Goal: Communication & Community: Ask a question

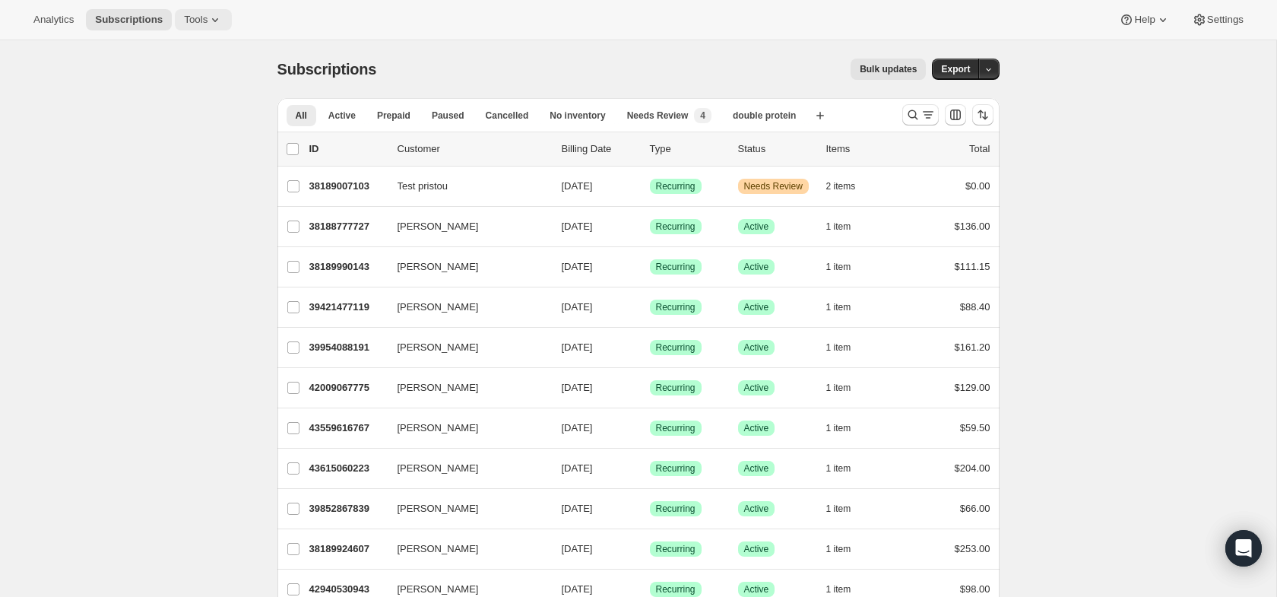
click at [212, 12] on icon at bounding box center [215, 19] width 15 height 15
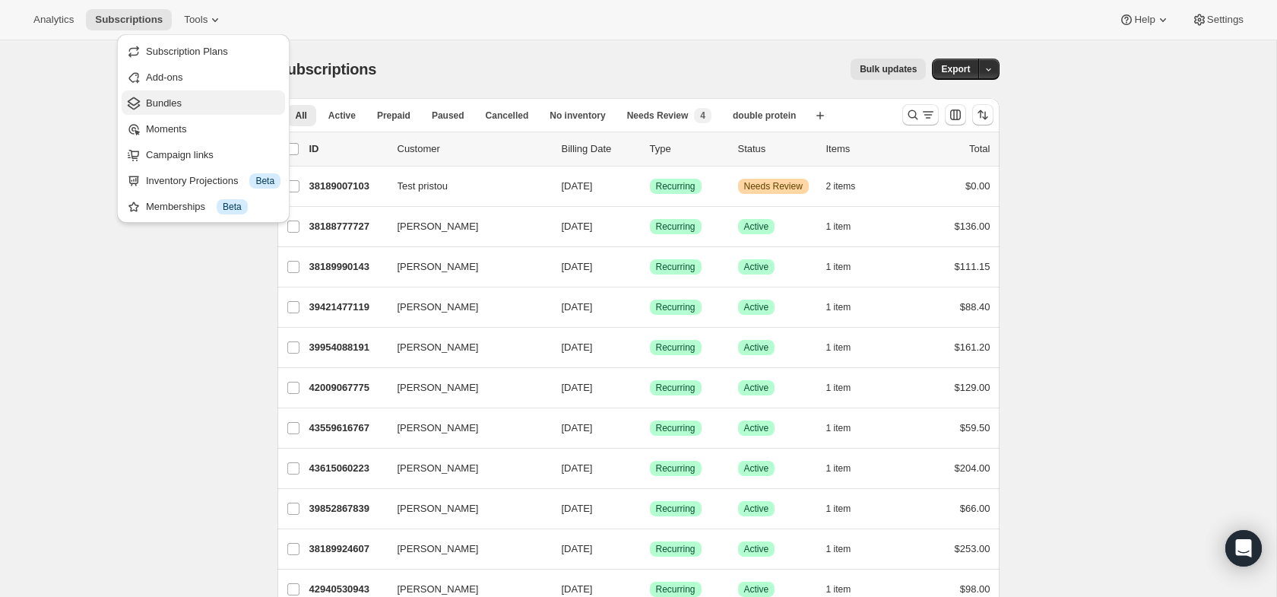
click at [184, 98] on span "Bundles" at bounding box center [213, 103] width 135 height 15
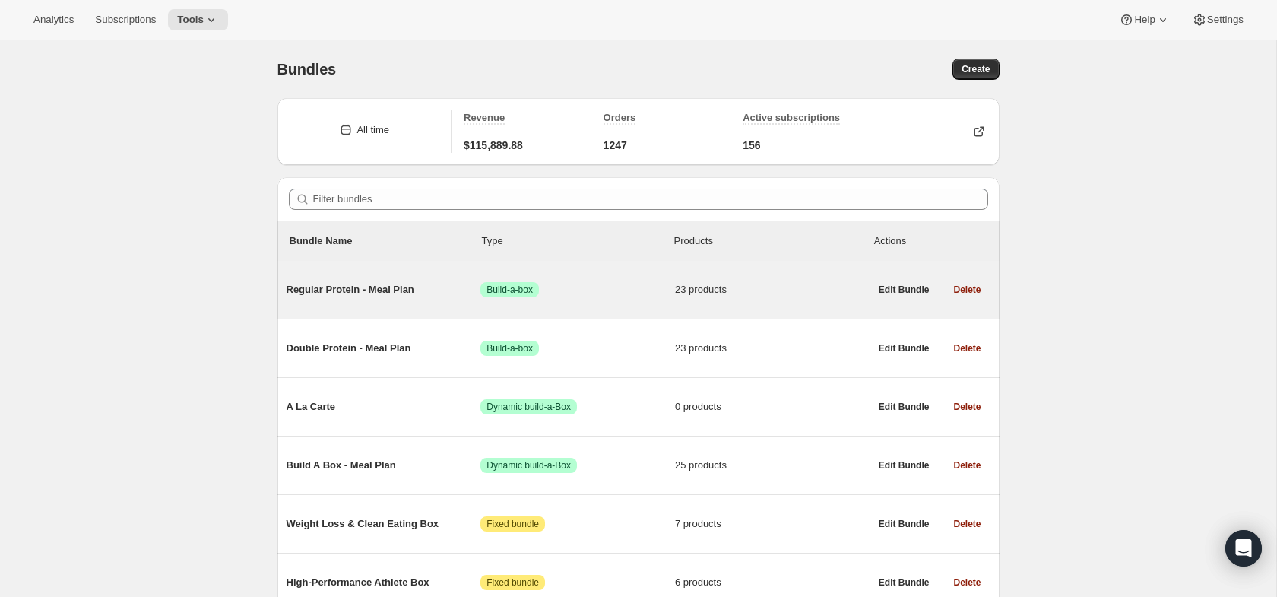
click at [356, 287] on span "Regular Protein - Meal Plan" at bounding box center [384, 289] width 195 height 15
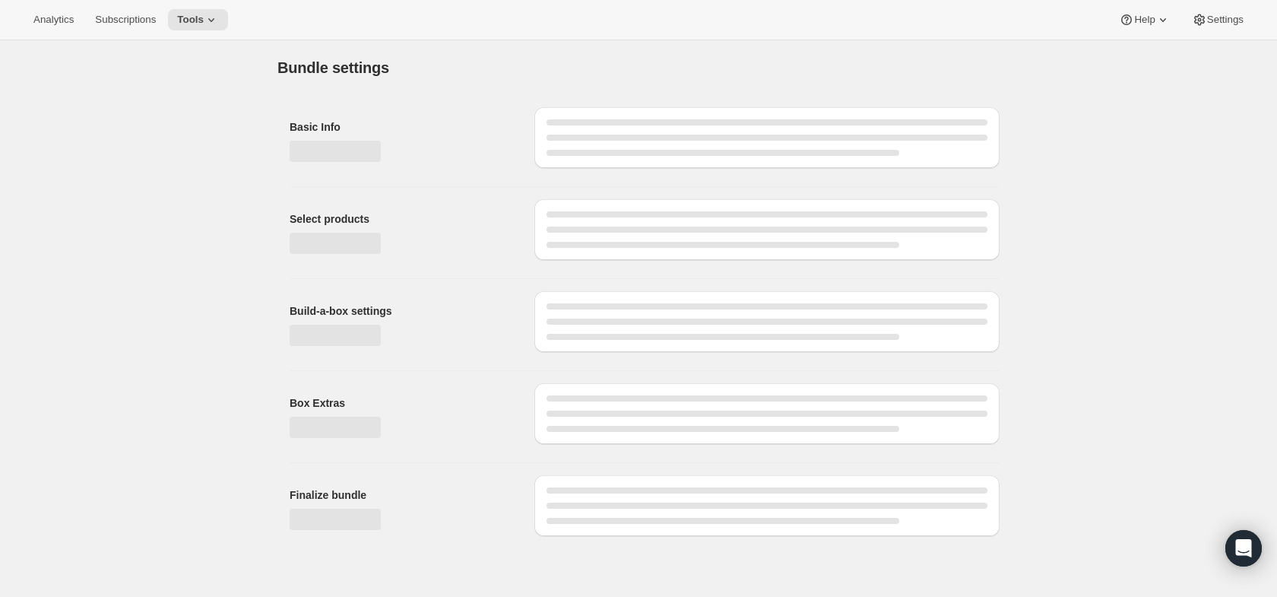
type input "Regular Protein - Meal Plan"
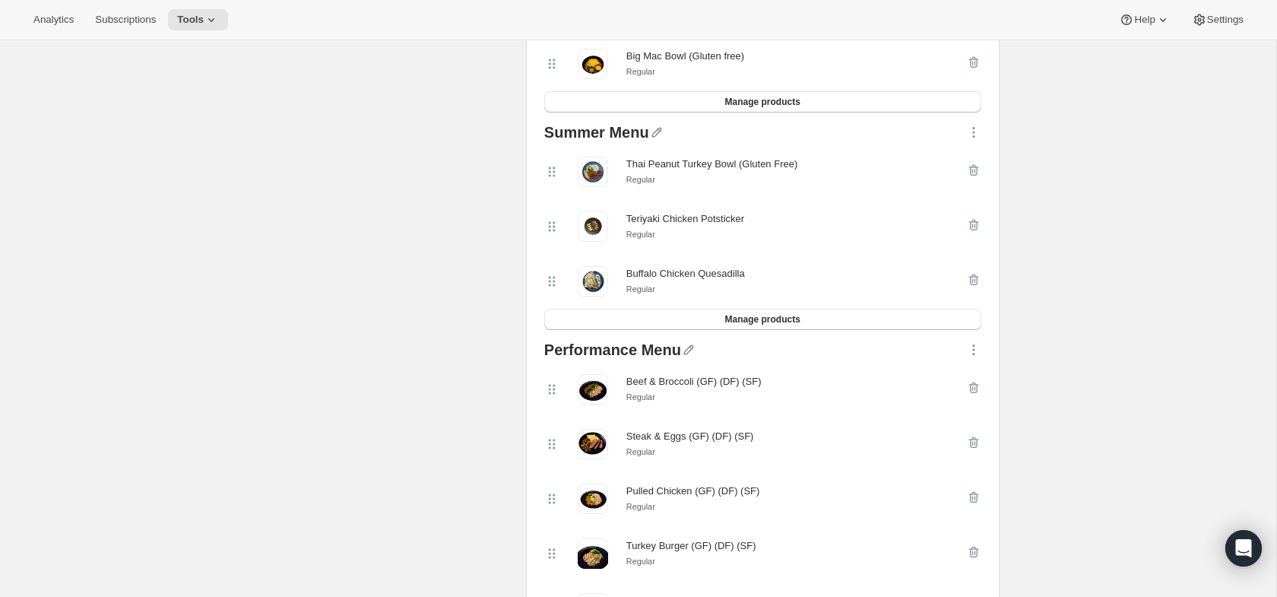
scroll to position [1132, 0]
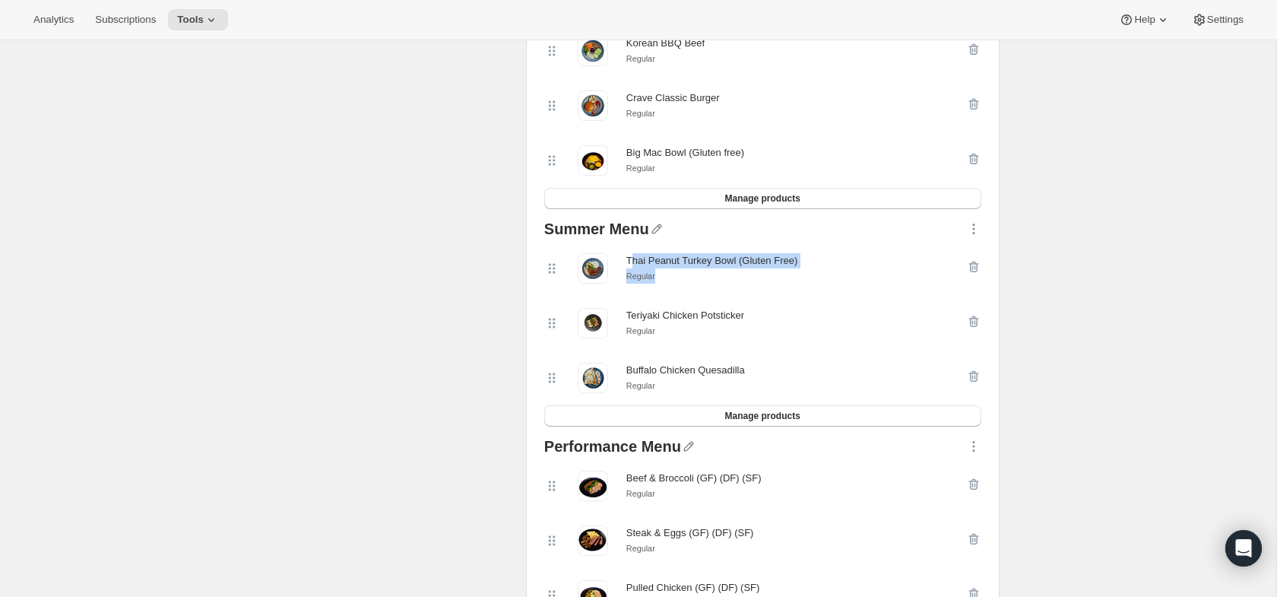
drag, startPoint x: 630, startPoint y: 261, endPoint x: 820, endPoint y: 268, distance: 189.4
click at [820, 268] on div "Thai Peanut Turkey Bowl (Gluten Free) Regular" at bounding box center [755, 268] width 422 height 30
click at [753, 263] on div "Thai Peanut Turkey Bowl (Gluten Free)" at bounding box center [711, 260] width 171 height 15
click at [751, 263] on div "Thai Peanut Turkey Bowl (Gluten Free)" at bounding box center [711, 260] width 171 height 15
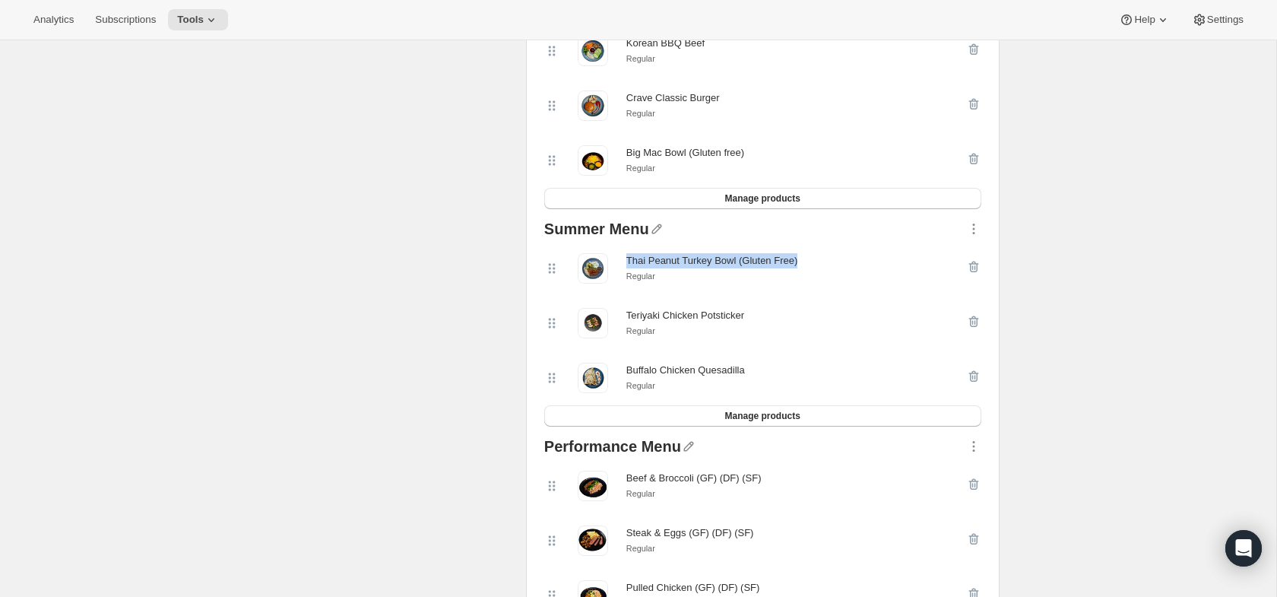
copy div "Thai Peanut Turkey Bowl (Gluten Free)"
click at [973, 267] on icon "button" at bounding box center [974, 267] width 10 height 11
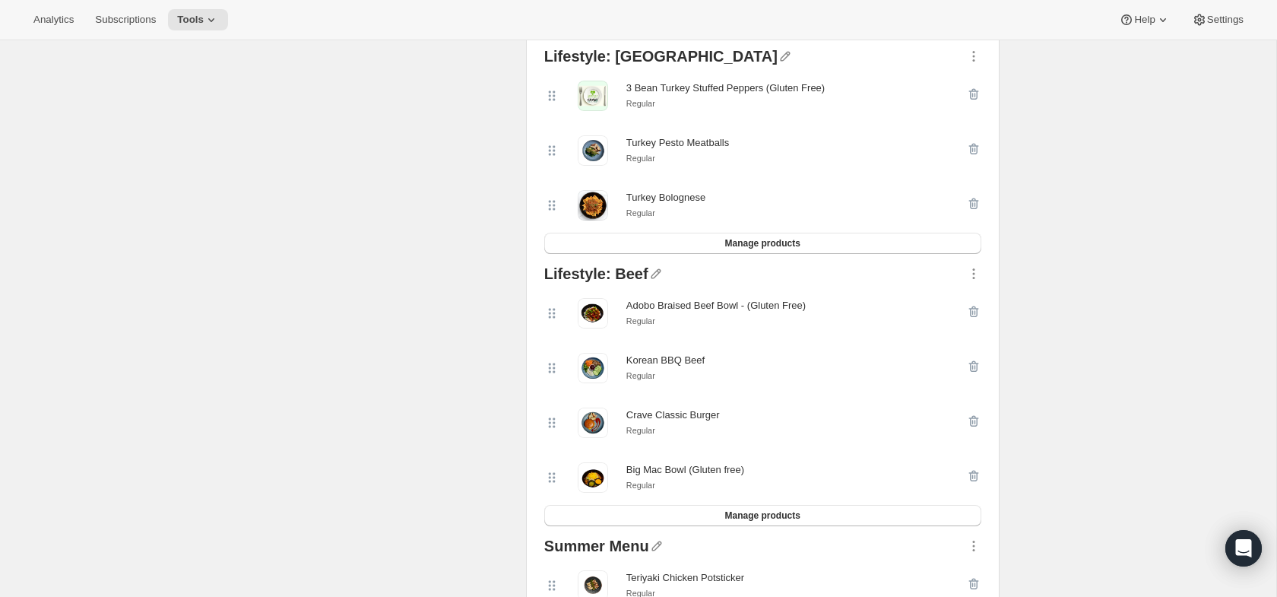
scroll to position [684, 0]
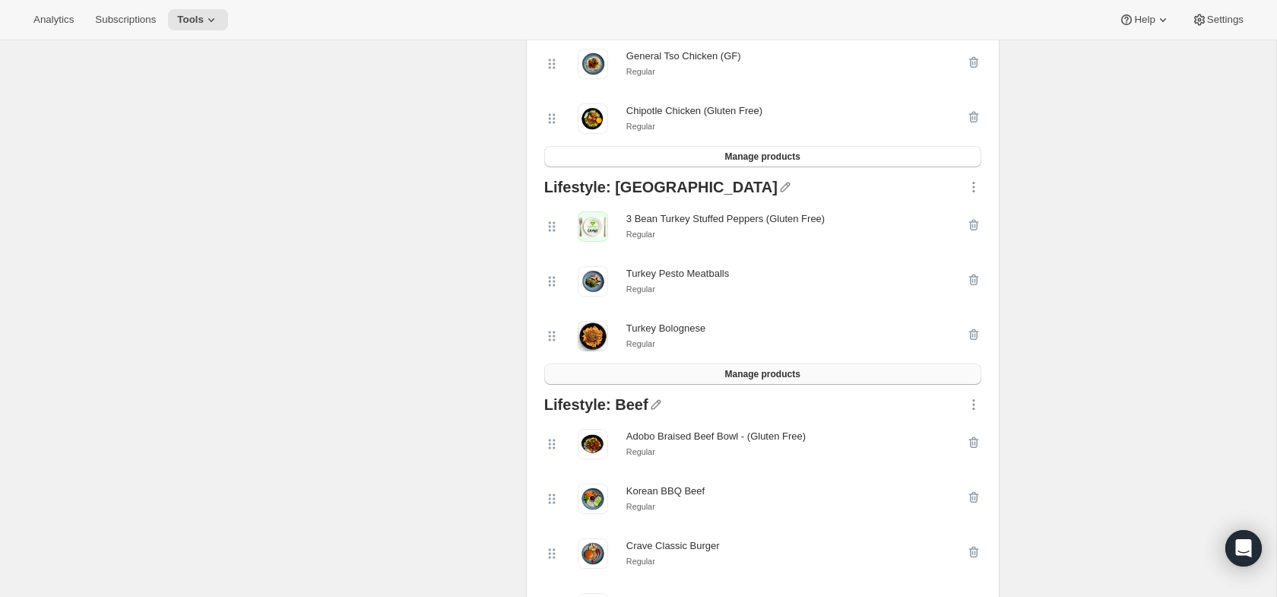
click at [865, 379] on button "Manage products" at bounding box center [762, 373] width 437 height 21
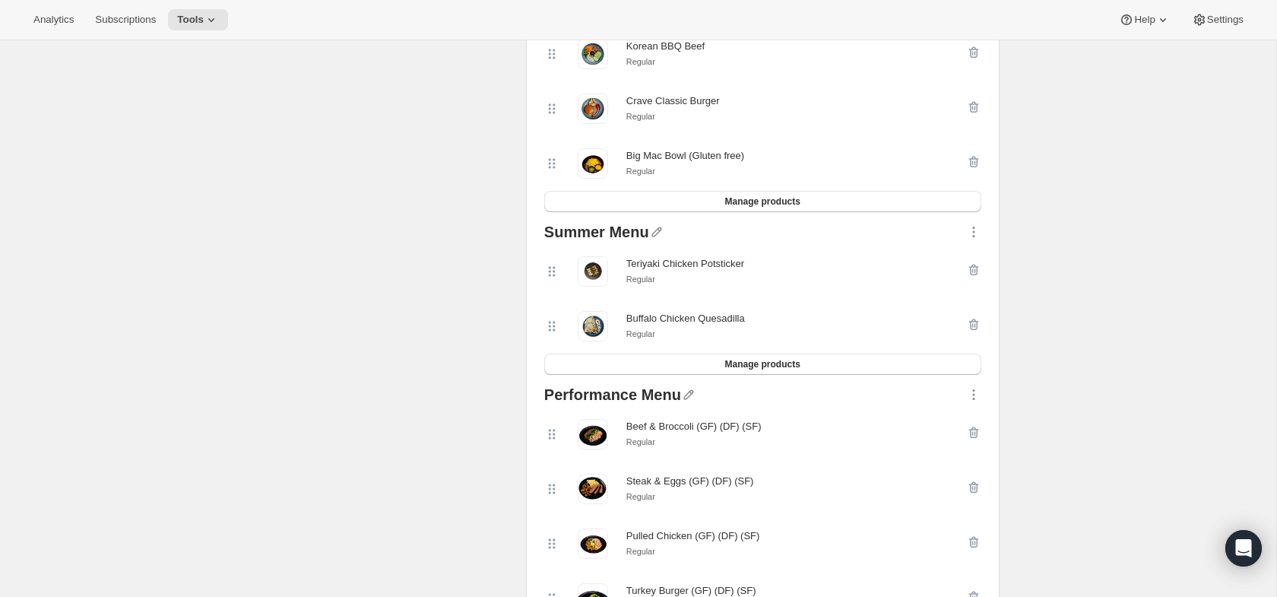
scroll to position [1187, 0]
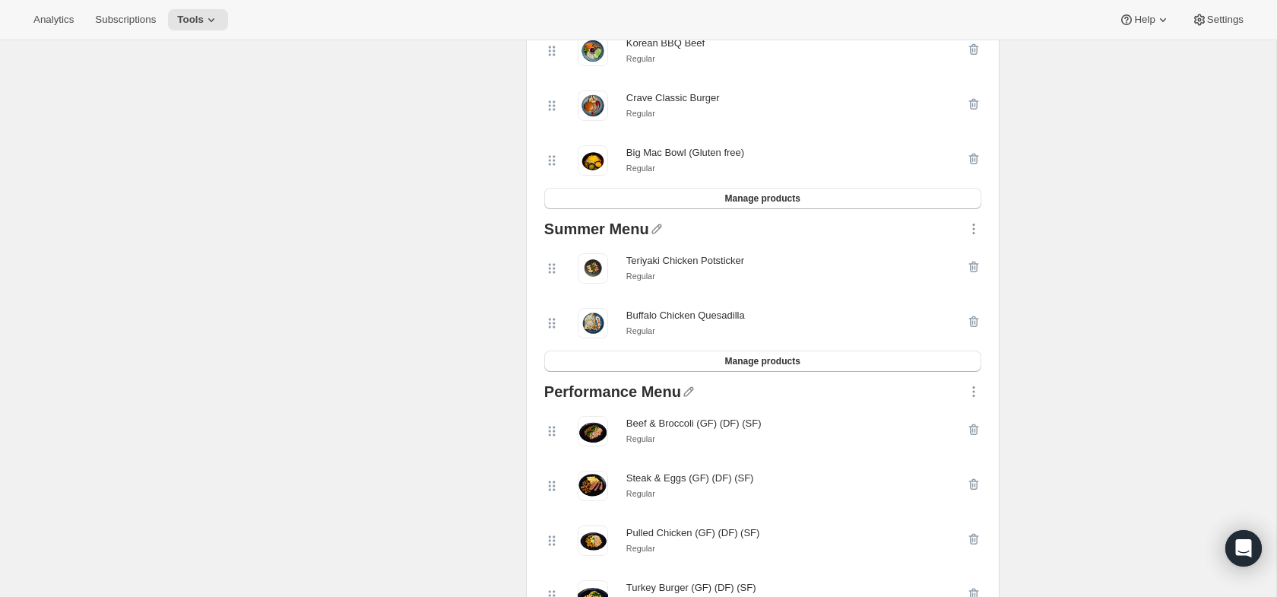
click at [666, 259] on div "Teriyaki Chicken Potsticker" at bounding box center [685, 260] width 118 height 15
copy div "Teriyaki Chicken Potsticker"
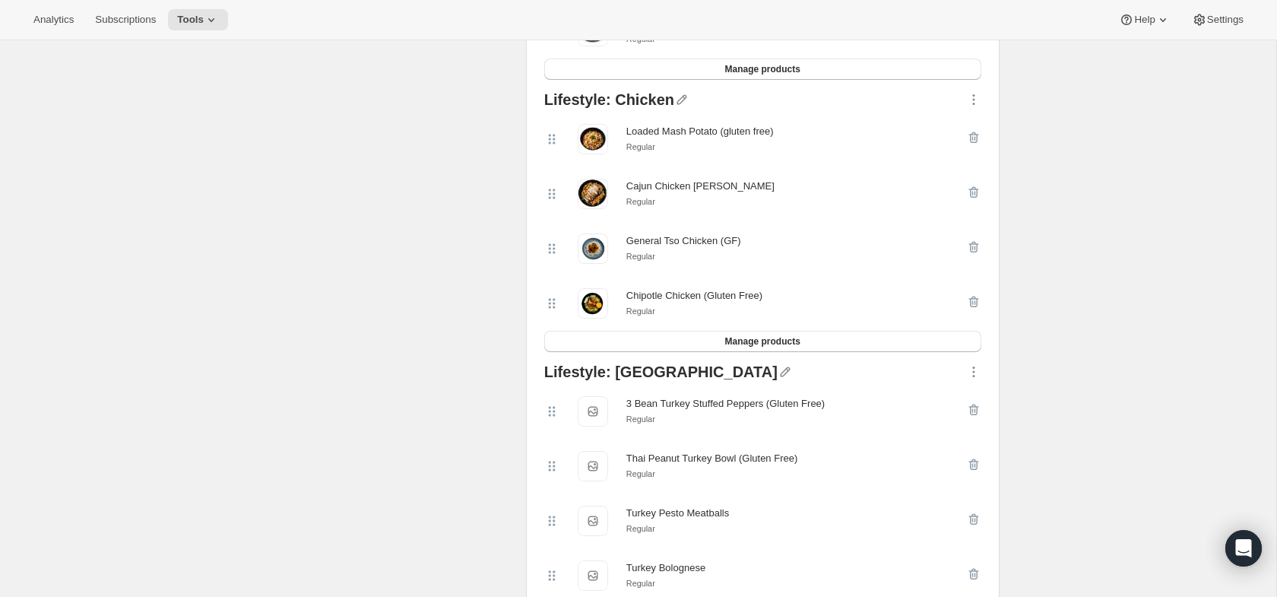
scroll to position [482, 0]
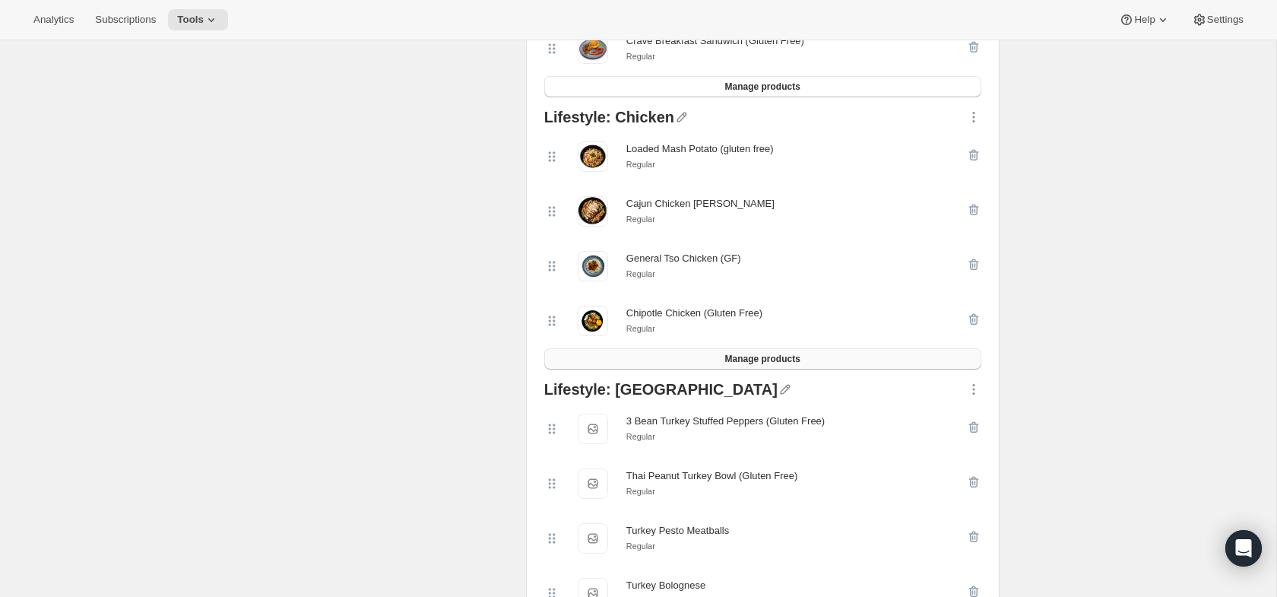
click at [763, 365] on span "Manage products" at bounding box center [762, 359] width 75 height 12
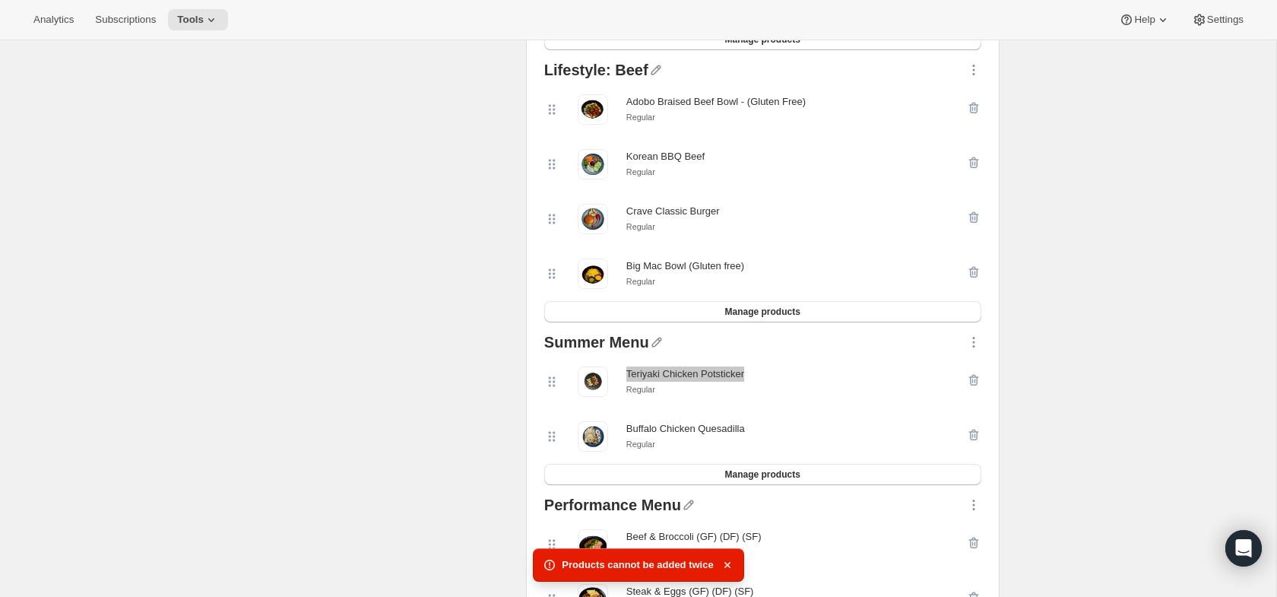
scroll to position [1104, 0]
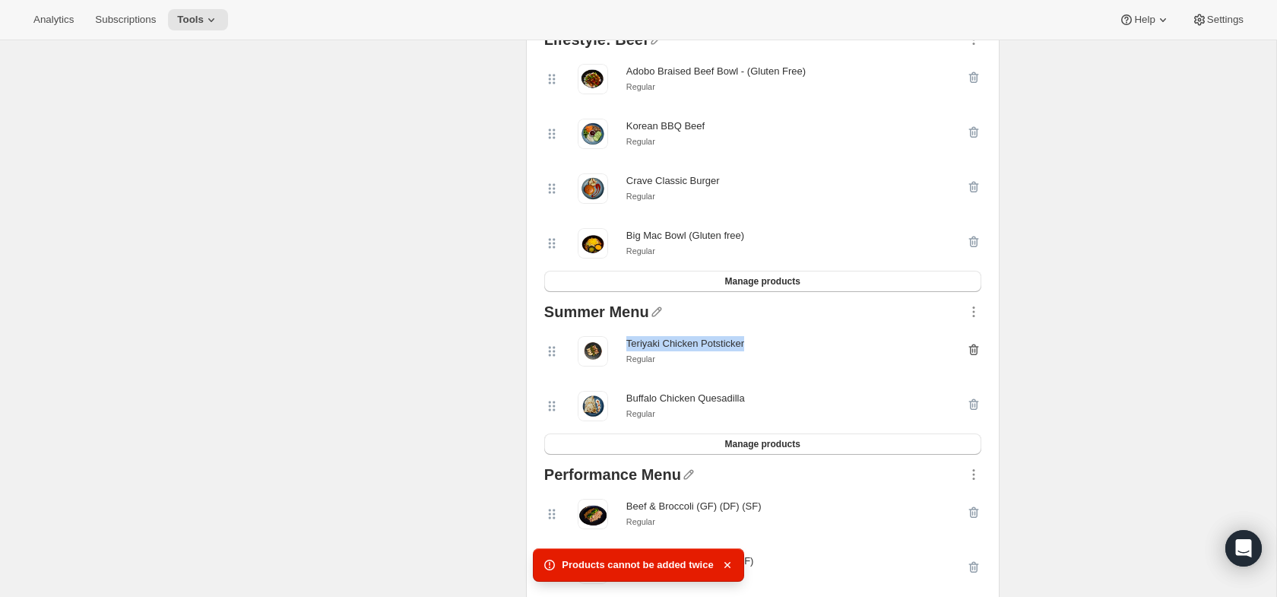
click at [969, 354] on icon "button" at bounding box center [973, 349] width 15 height 15
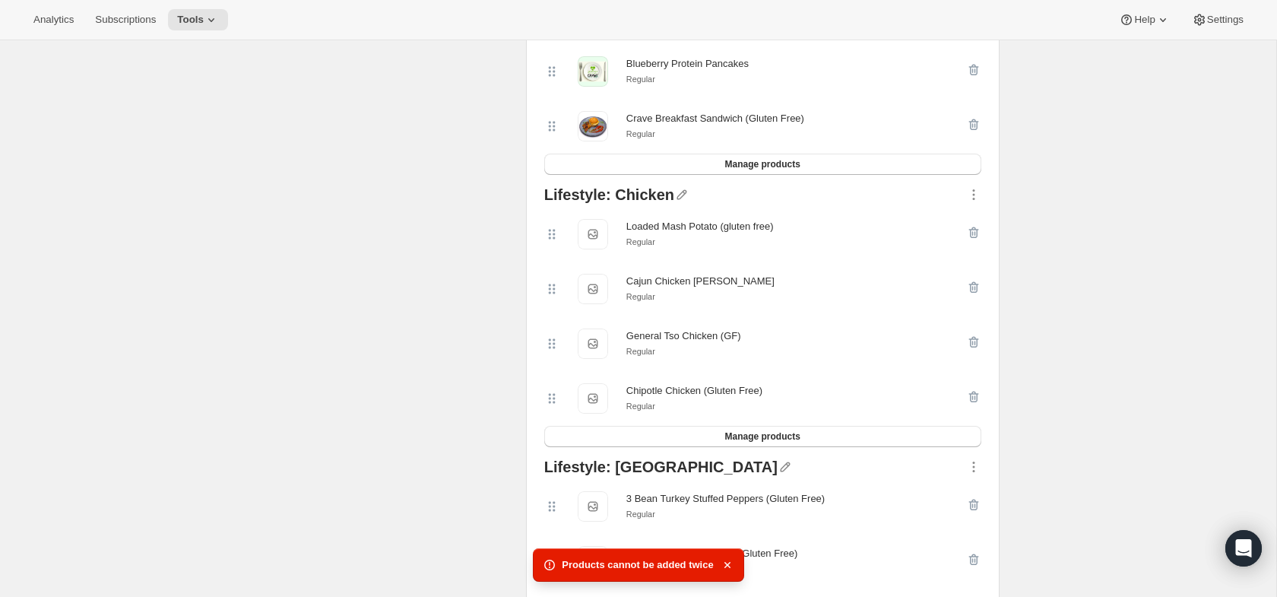
scroll to position [452, 0]
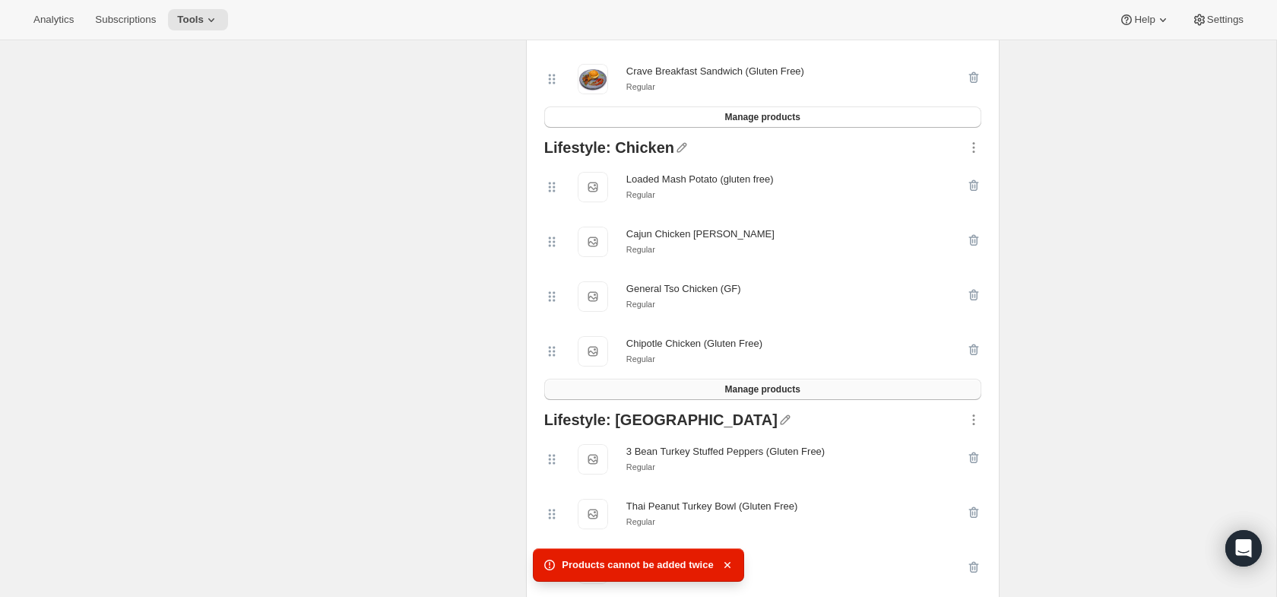
click at [774, 384] on button "Manage products" at bounding box center [762, 389] width 437 height 21
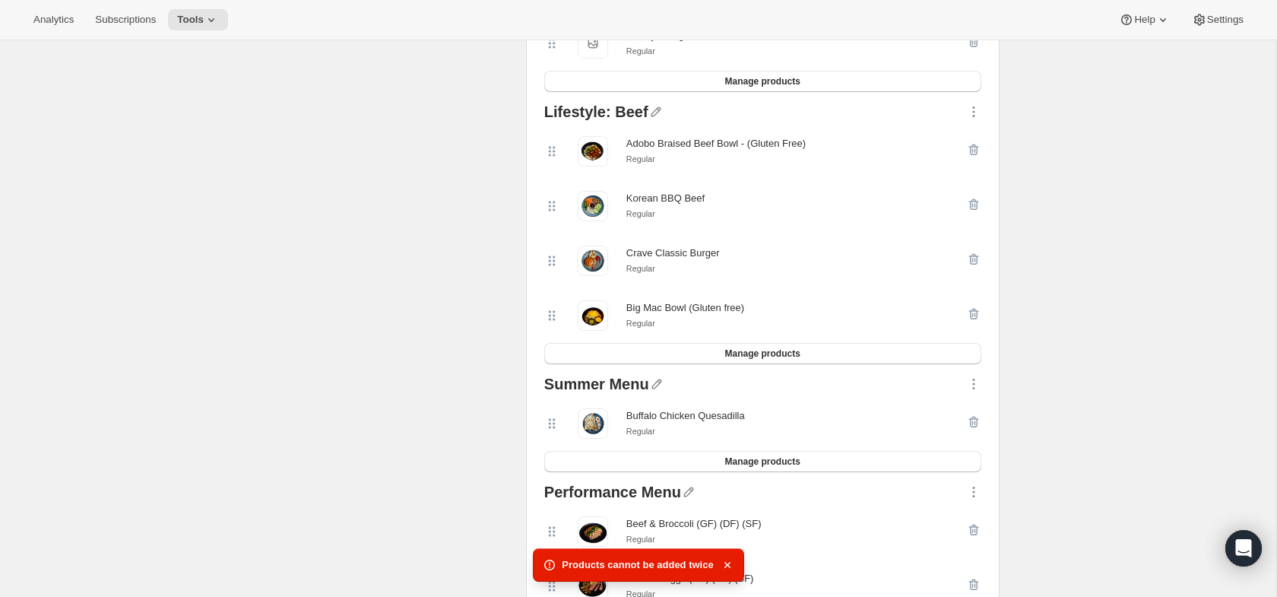
scroll to position [1120, 0]
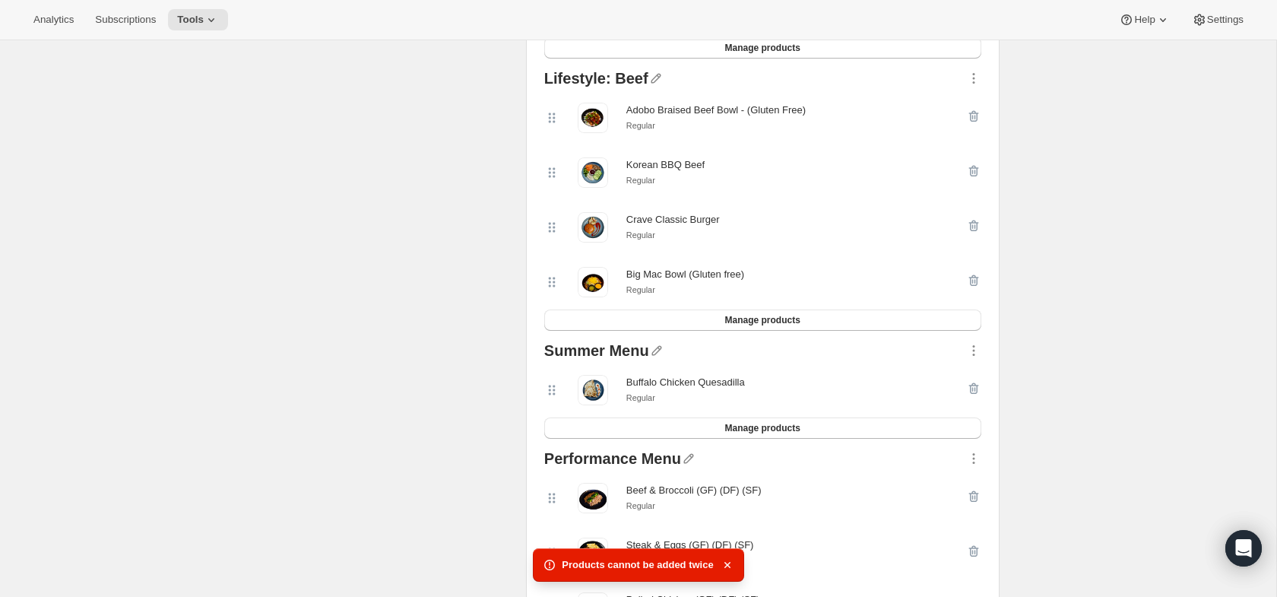
click at [722, 384] on div "Buffalo Chicken Quesadilla" at bounding box center [685, 382] width 119 height 15
click at [721, 384] on div "Buffalo Chicken Quesadilla" at bounding box center [685, 382] width 119 height 15
copy div "Buffalo Chicken Quesadilla"
click at [976, 358] on icon "button" at bounding box center [973, 350] width 15 height 15
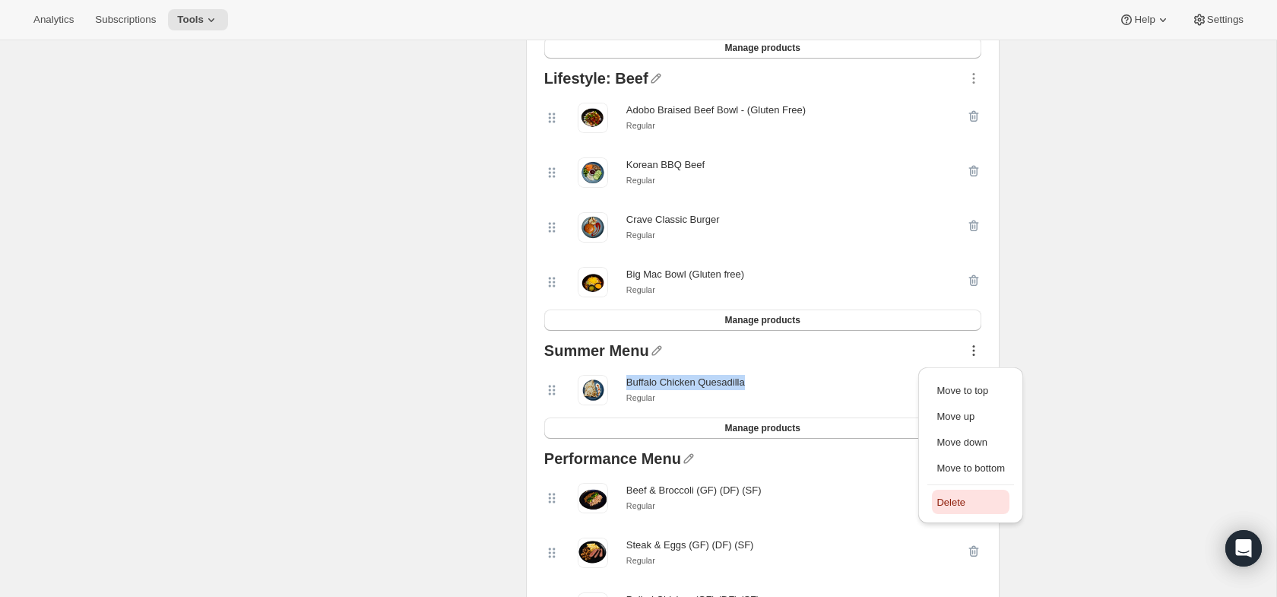
click at [962, 497] on span "Delete" at bounding box center [951, 501] width 29 height 11
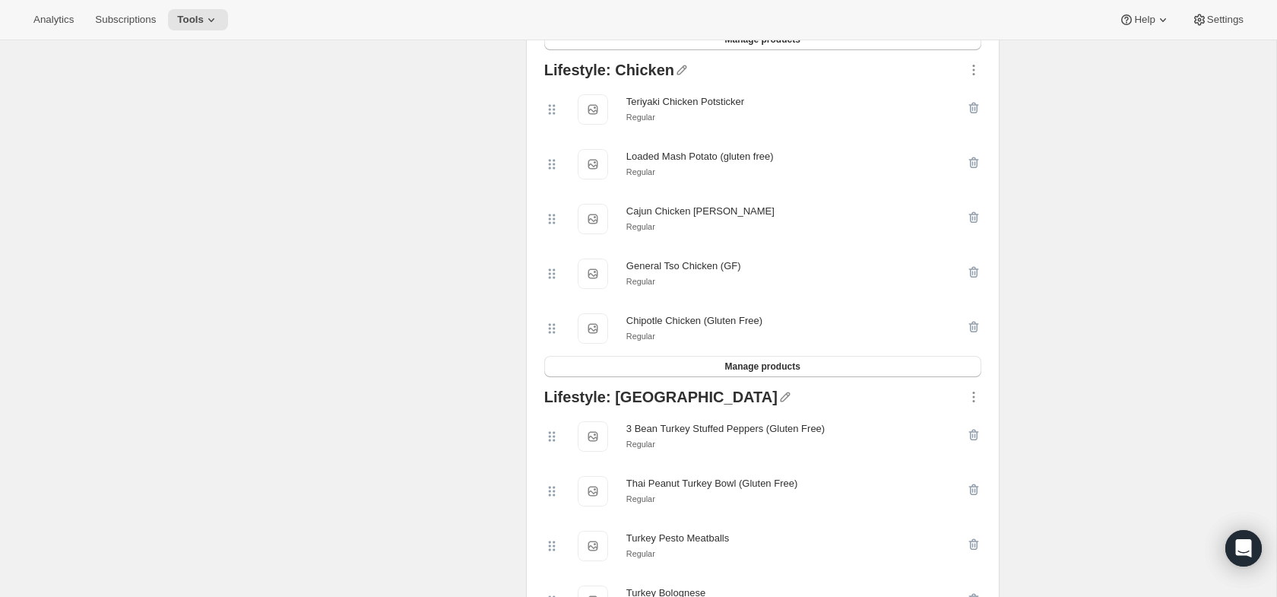
scroll to position [467, 0]
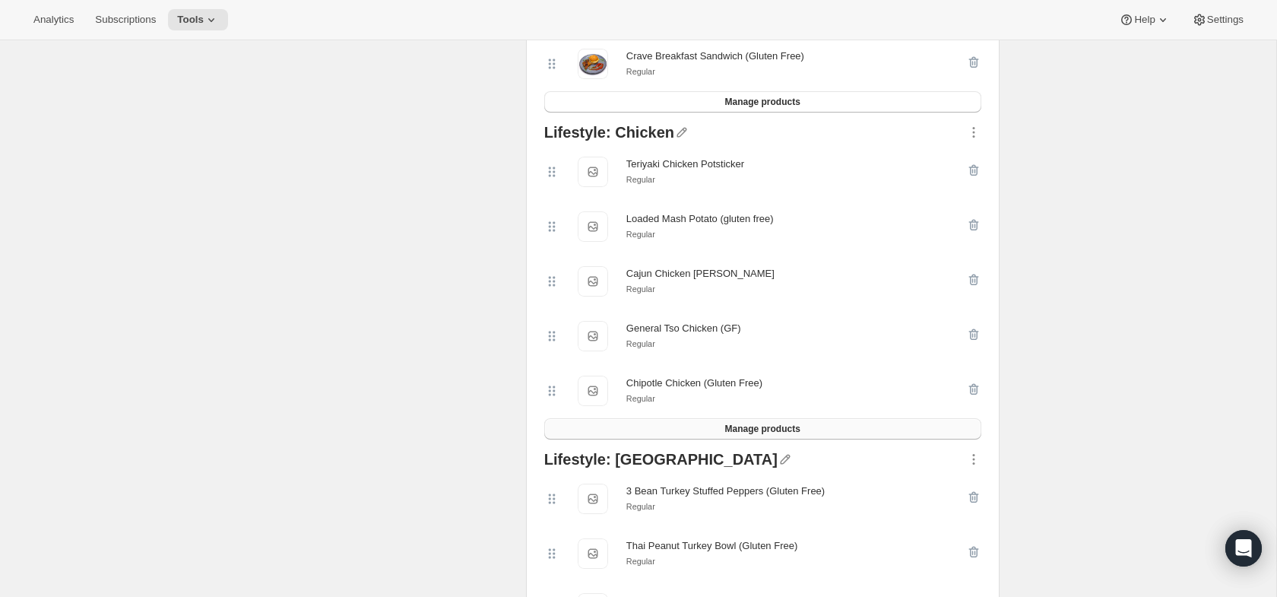
click at [805, 436] on button "Manage products" at bounding box center [762, 428] width 437 height 21
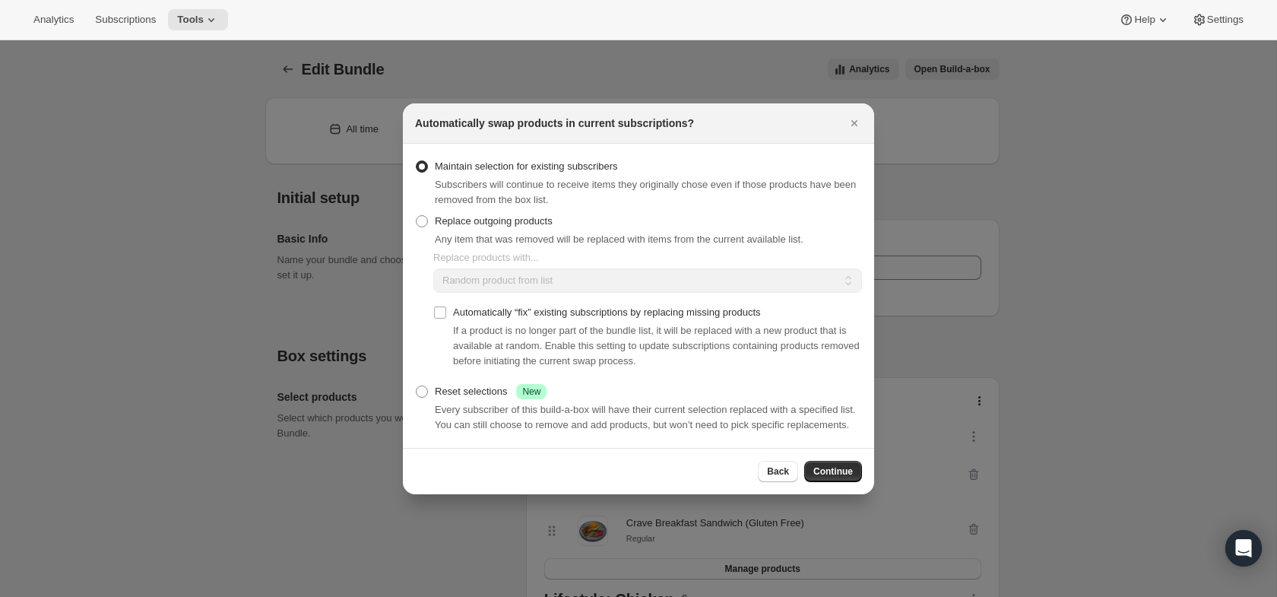
scroll to position [0, 0]
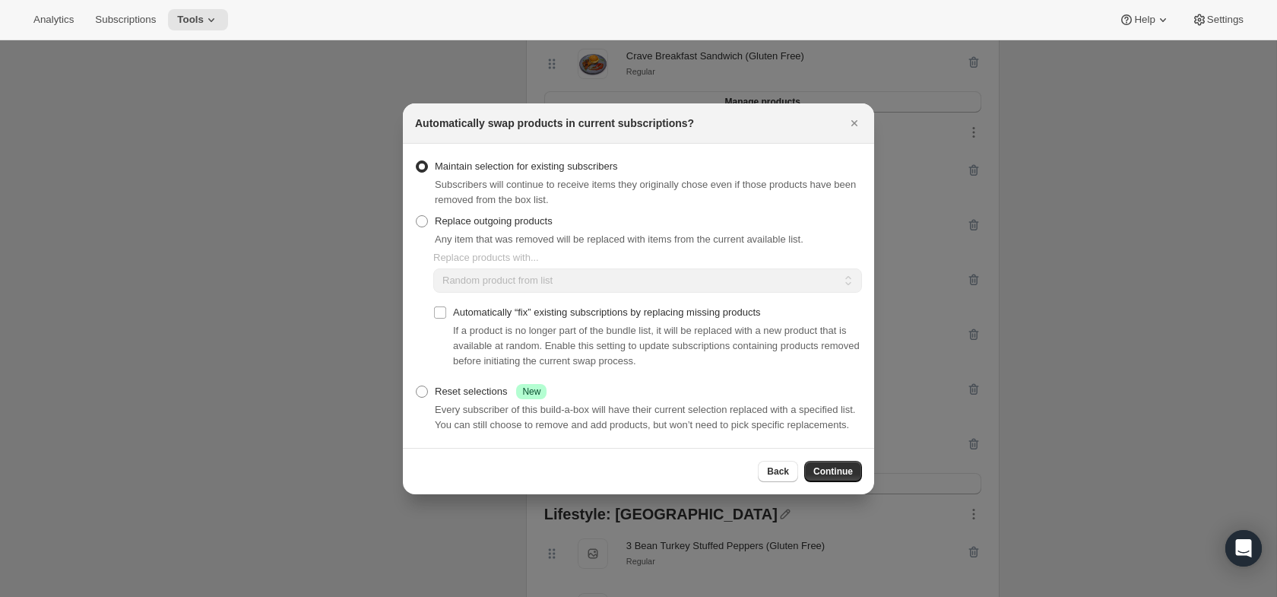
click at [522, 201] on div "Maintain selection for existing subscribers Subscribers will continue to receiv…" at bounding box center [638, 183] width 447 height 55
click at [522, 215] on span "Replace outgoing products" at bounding box center [494, 220] width 118 height 11
click at [417, 215] on input "Replace outgoing products" at bounding box center [416, 215] width 1 height 1
radio input "true"
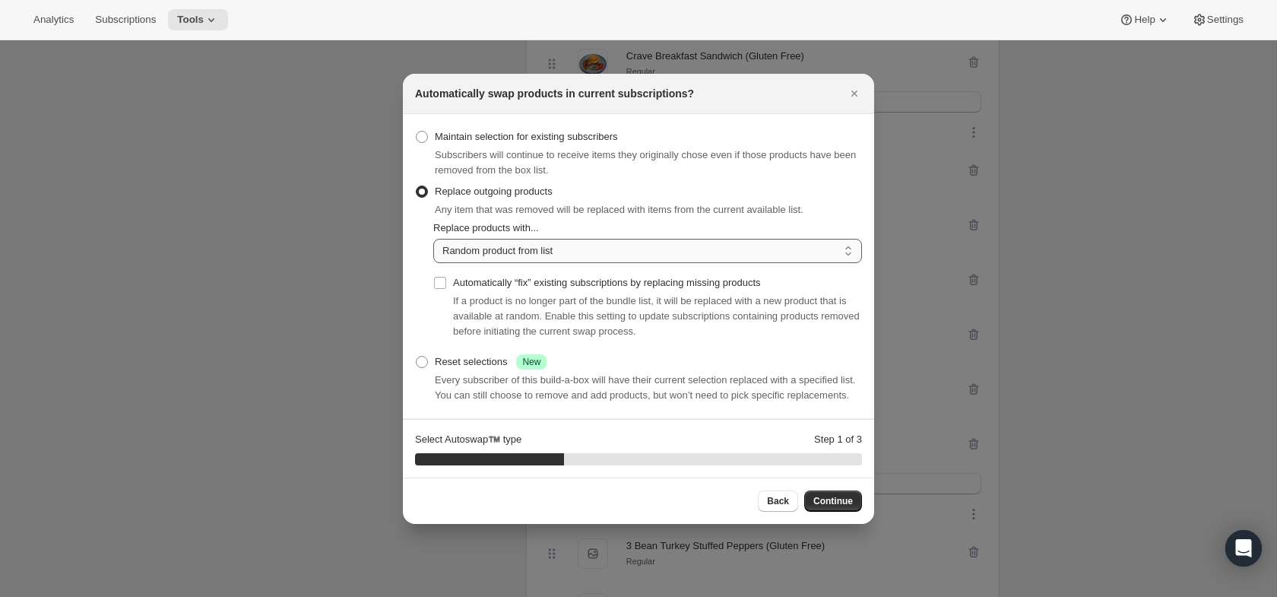
click at [534, 253] on select "Random product from list Matching product type Select specific replacements" at bounding box center [647, 251] width 429 height 24
select select "selection"
click at [433, 239] on select "Random product from list Matching product type Select specific replacements" at bounding box center [647, 251] width 429 height 24
click at [829, 507] on span "Continue" at bounding box center [834, 501] width 40 height 12
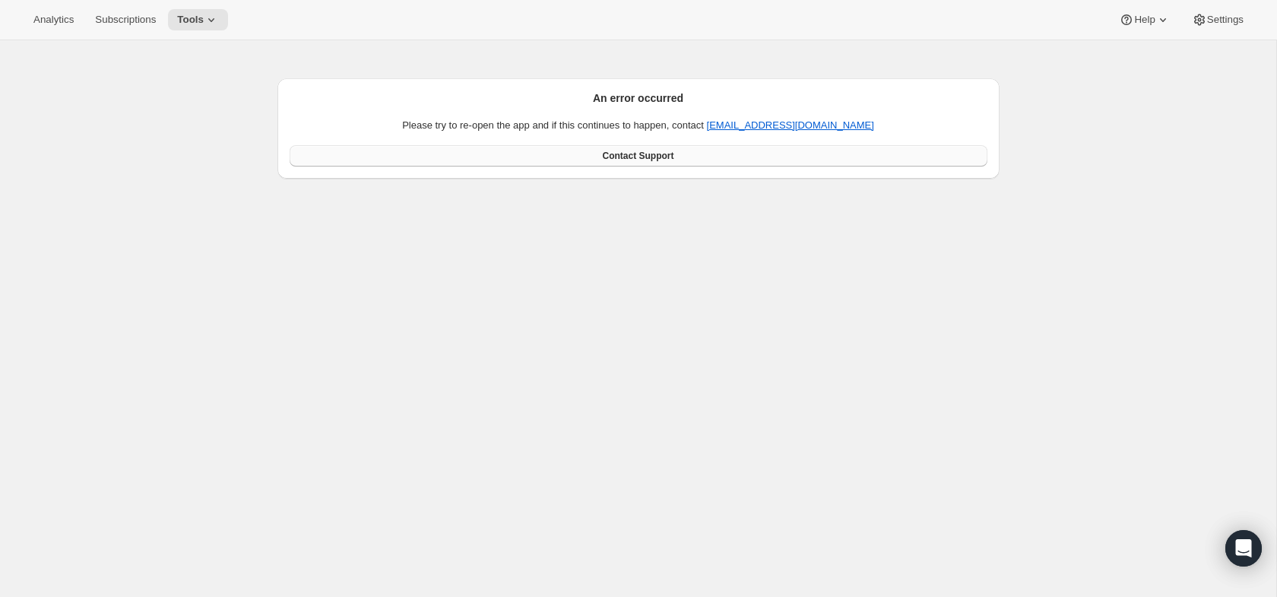
click at [864, 146] on link "Contact Support" at bounding box center [639, 155] width 698 height 21
click at [1246, 537] on div "Open Intercom Messenger" at bounding box center [1244, 548] width 40 height 40
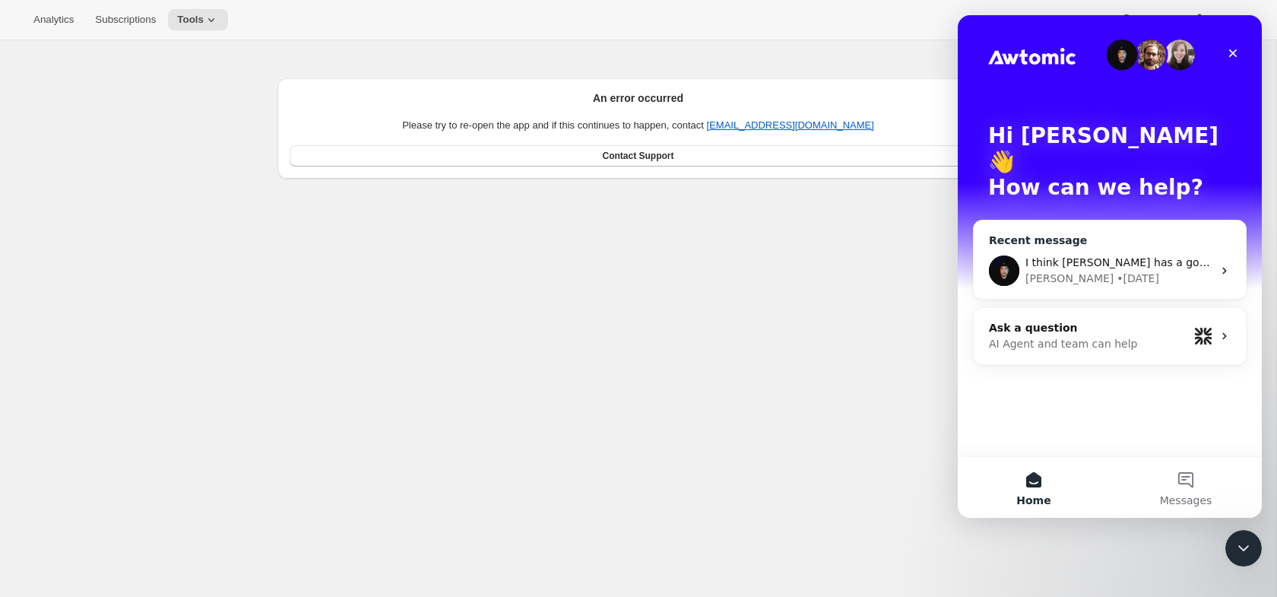
click at [1050, 271] on div "[PERSON_NAME]" at bounding box center [1070, 279] width 88 height 16
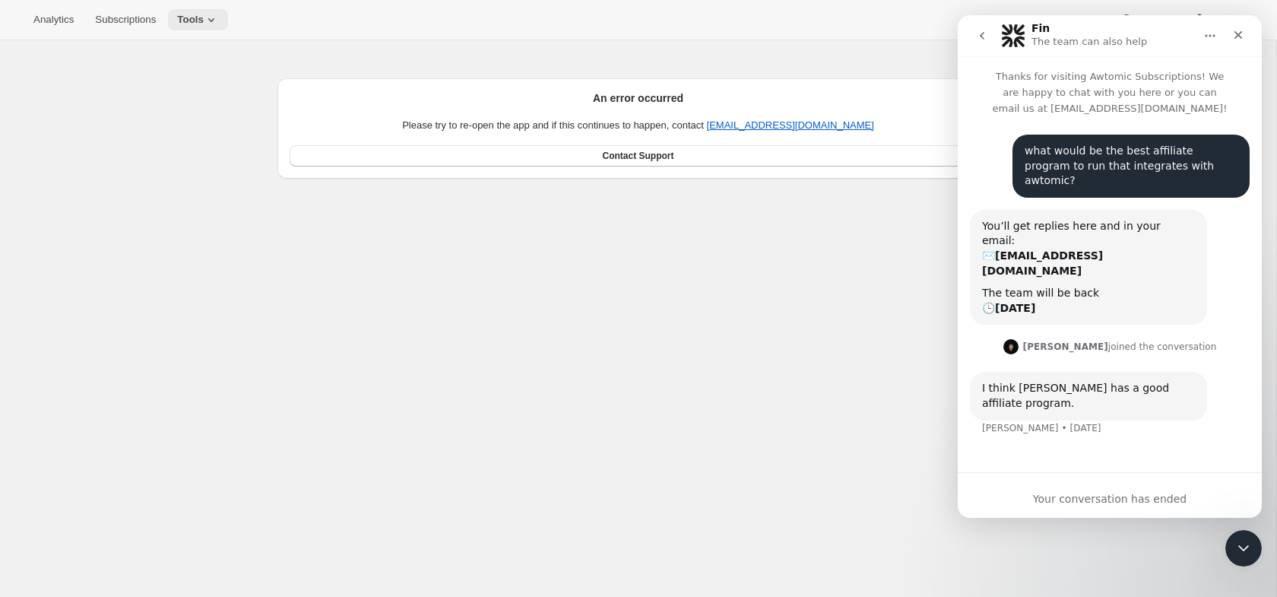
click at [216, 15] on icon at bounding box center [211, 19] width 15 height 15
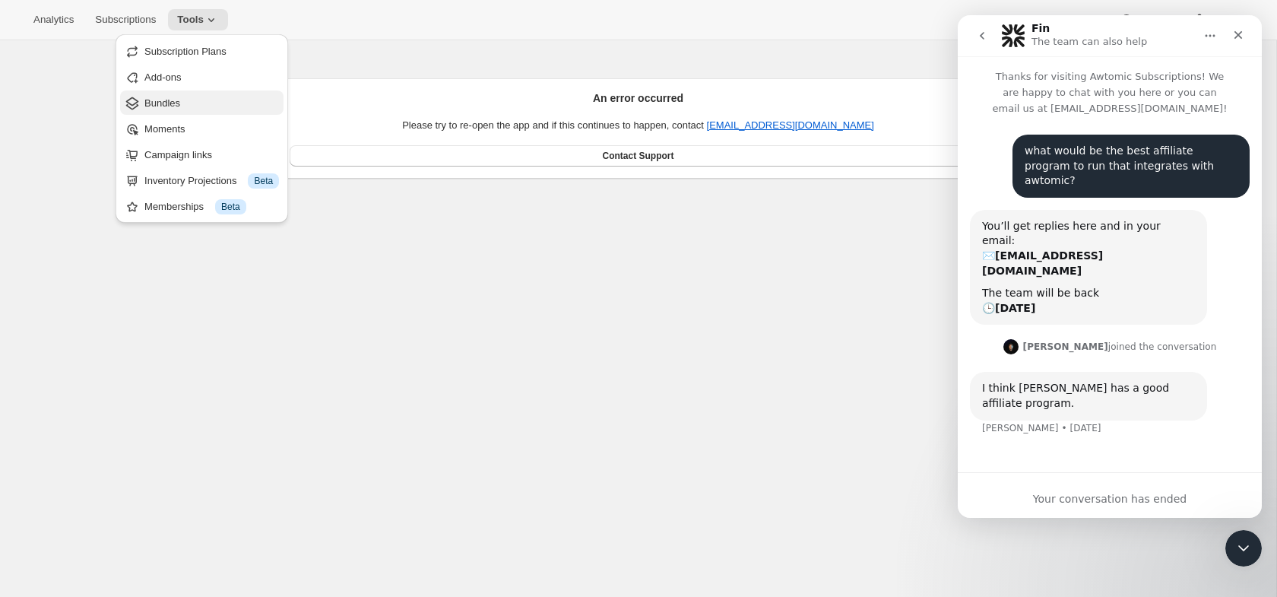
click at [176, 99] on span "Bundles" at bounding box center [162, 102] width 36 height 11
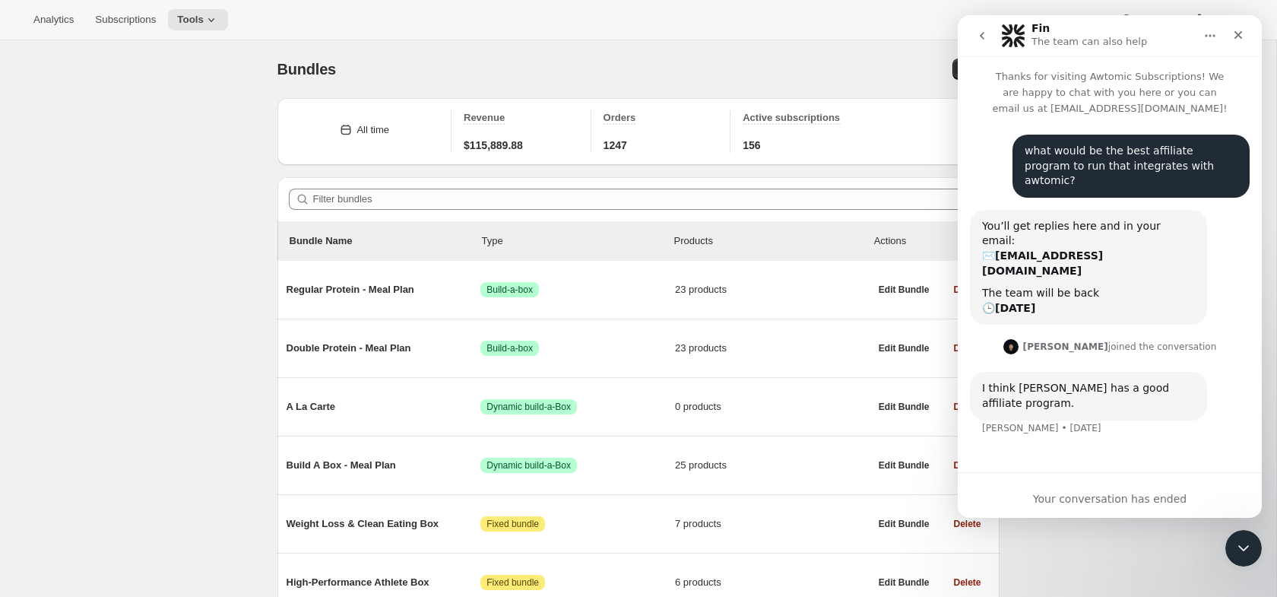
click at [989, 41] on button "go back" at bounding box center [982, 35] width 29 height 29
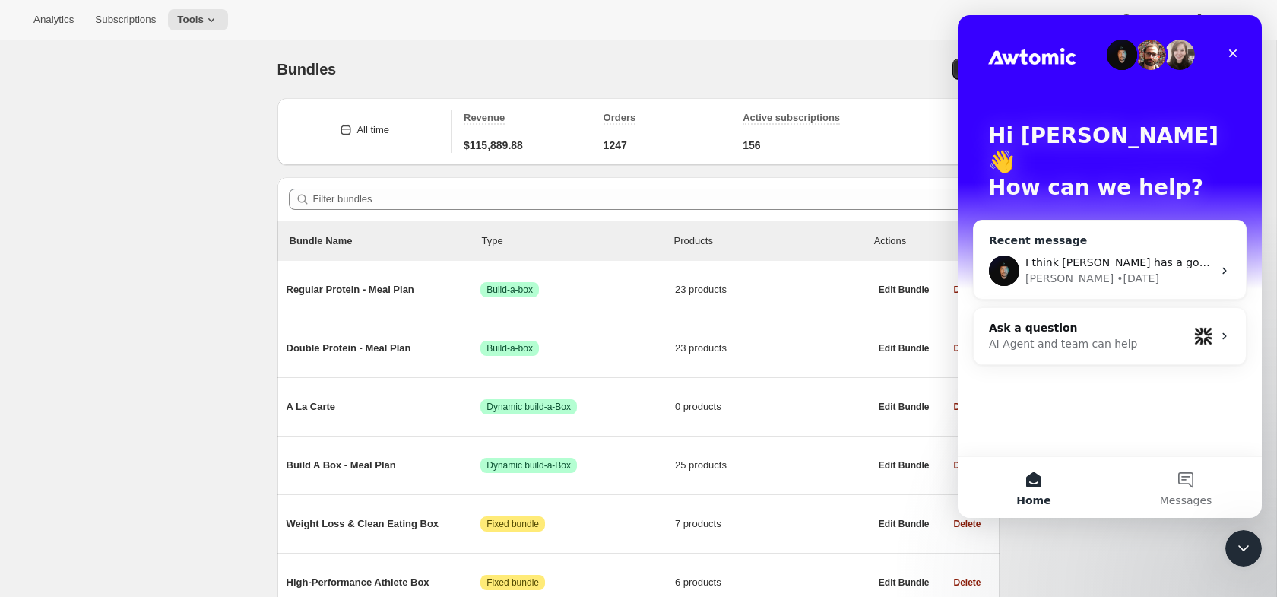
click at [1119, 256] on span "I think [PERSON_NAME] has a good affiliate program." at bounding box center [1167, 262] width 283 height 12
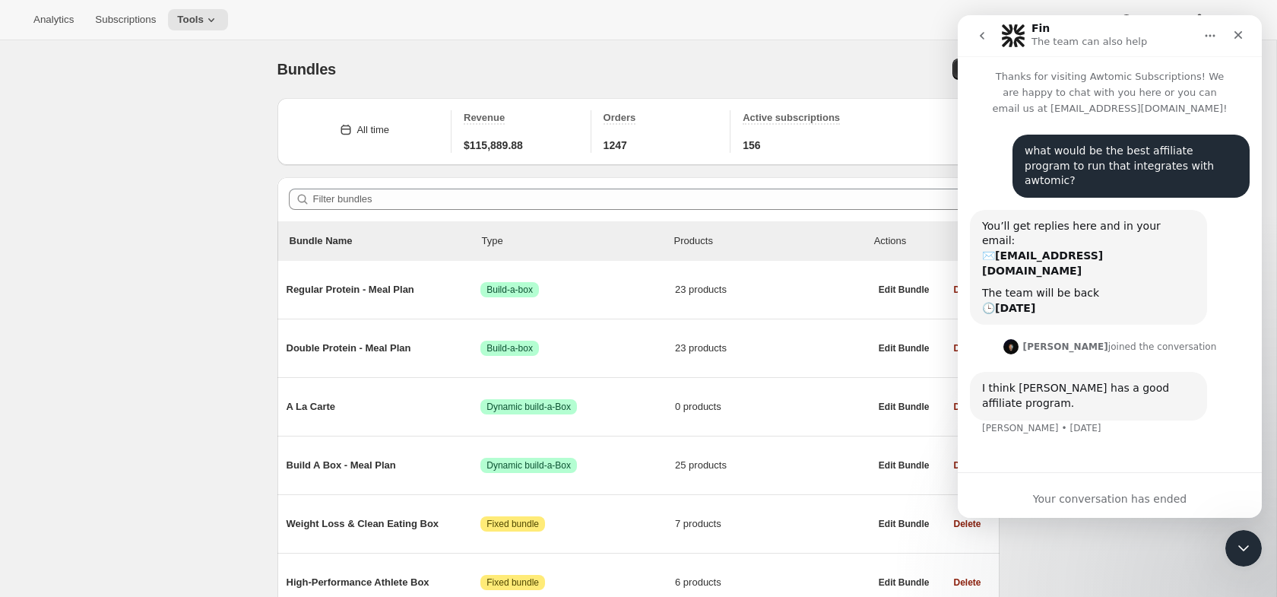
click at [974, 24] on button "go back" at bounding box center [982, 35] width 29 height 29
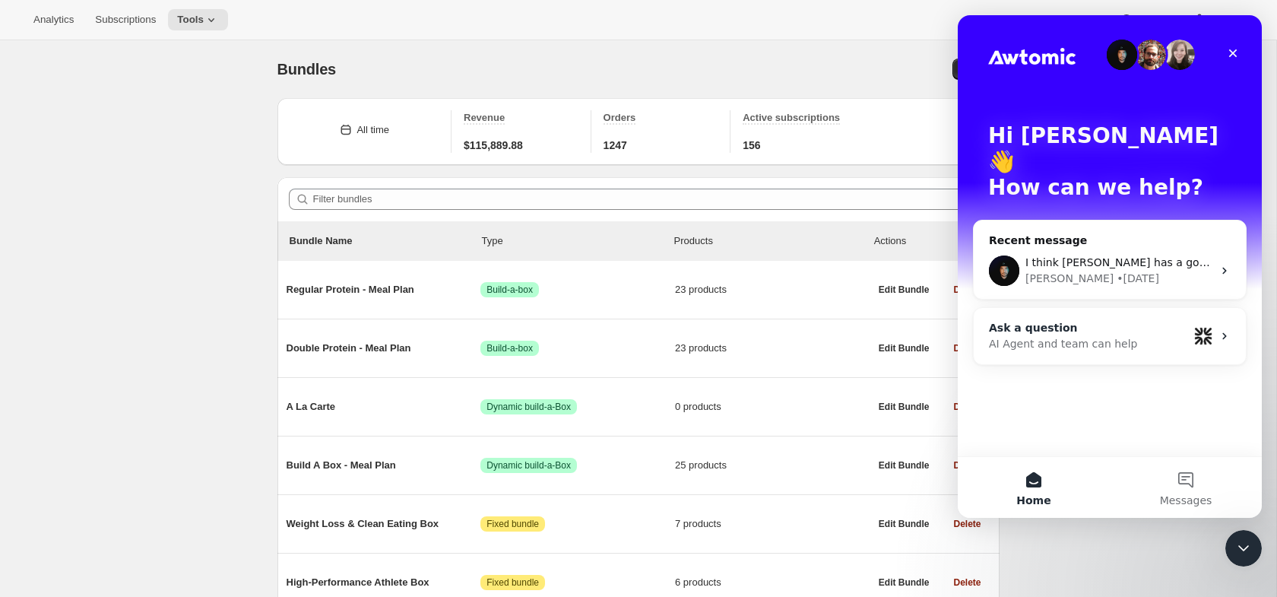
click at [1069, 336] on div "AI Agent and team can help" at bounding box center [1088, 344] width 199 height 16
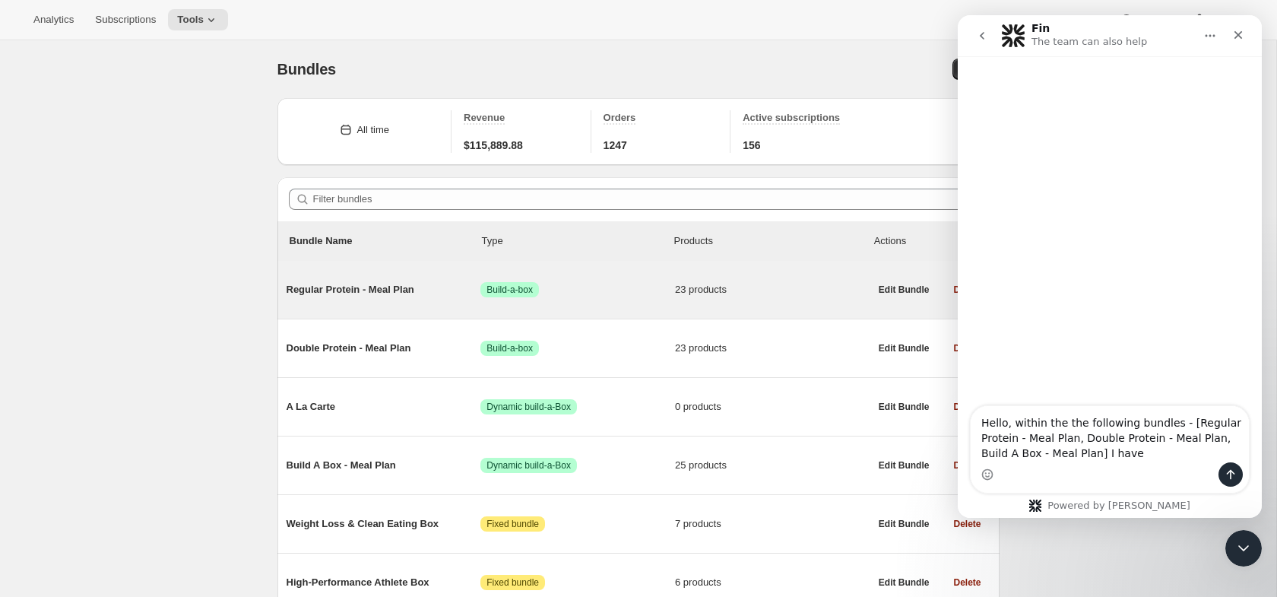
type textarea "Hello, within the the following bundles - [Regular Protein - Meal Plan, Double …"
click at [341, 285] on span "Regular Protein - Meal Plan" at bounding box center [384, 289] width 195 height 15
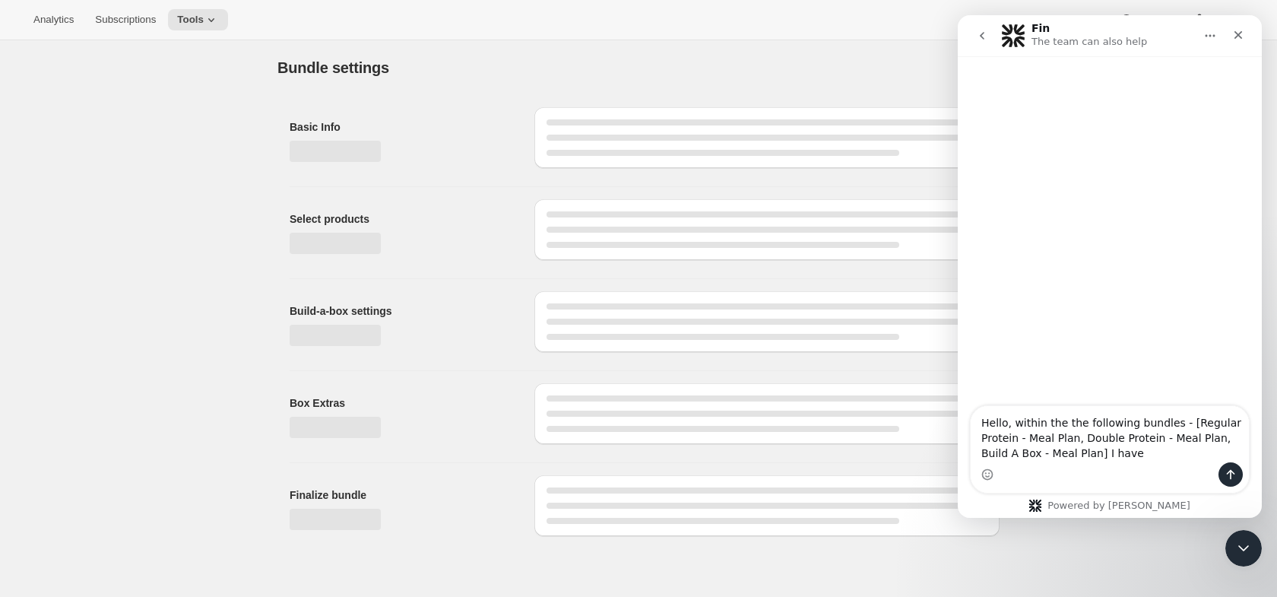
type input "Regular Protein - Meal Plan"
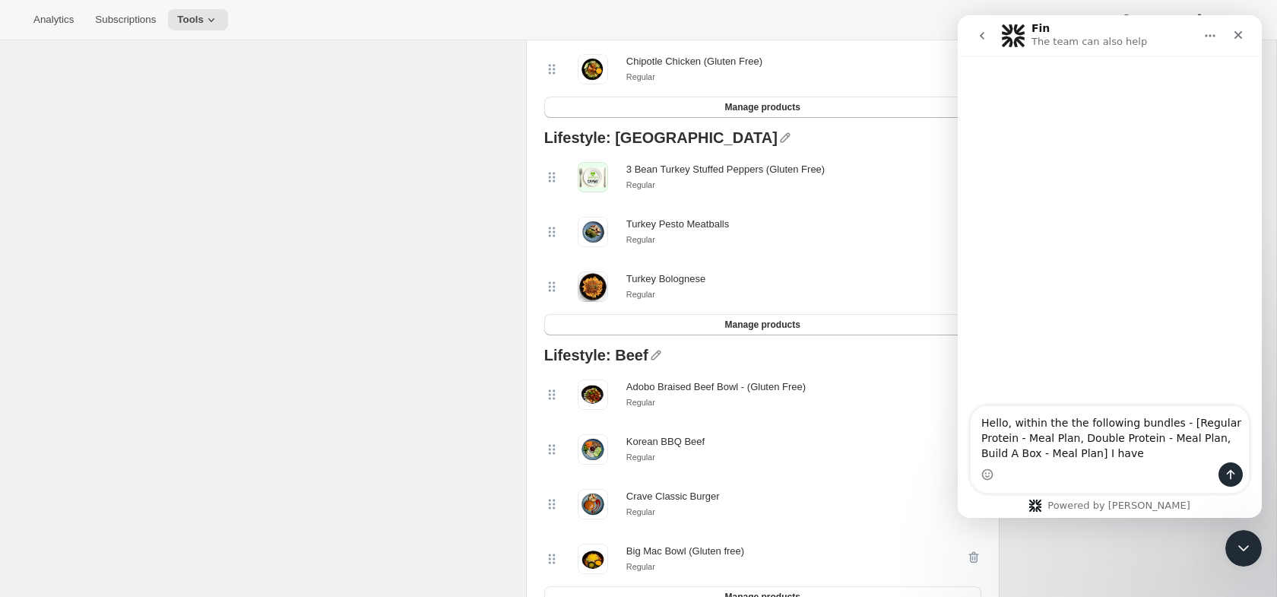
scroll to position [1122, 0]
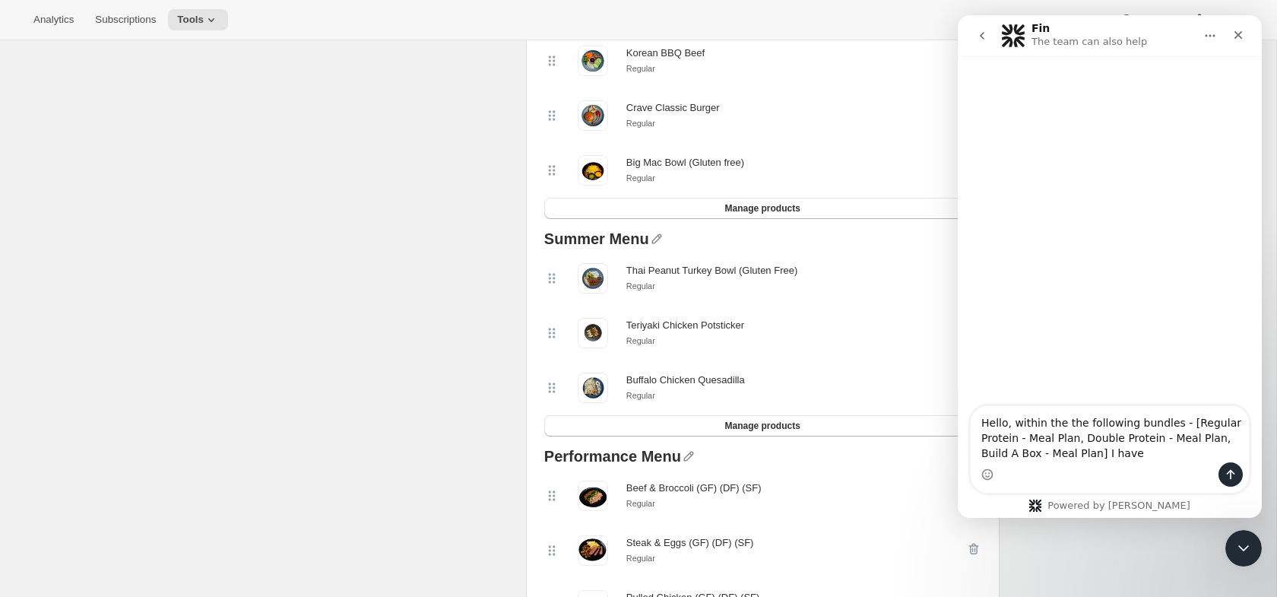
click at [1138, 462] on div "Intercom messenger" at bounding box center [1110, 474] width 278 height 24
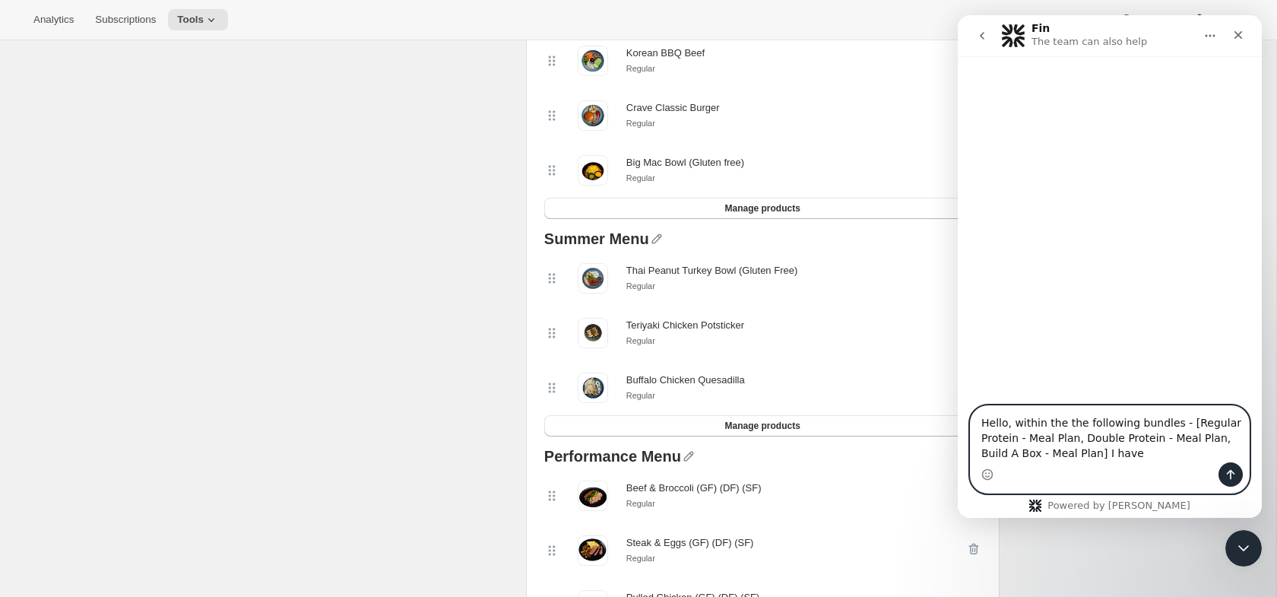
click at [1137, 455] on textarea "Hello, within the the following bundles - [Regular Protein - Meal Plan, Double …" at bounding box center [1110, 434] width 278 height 56
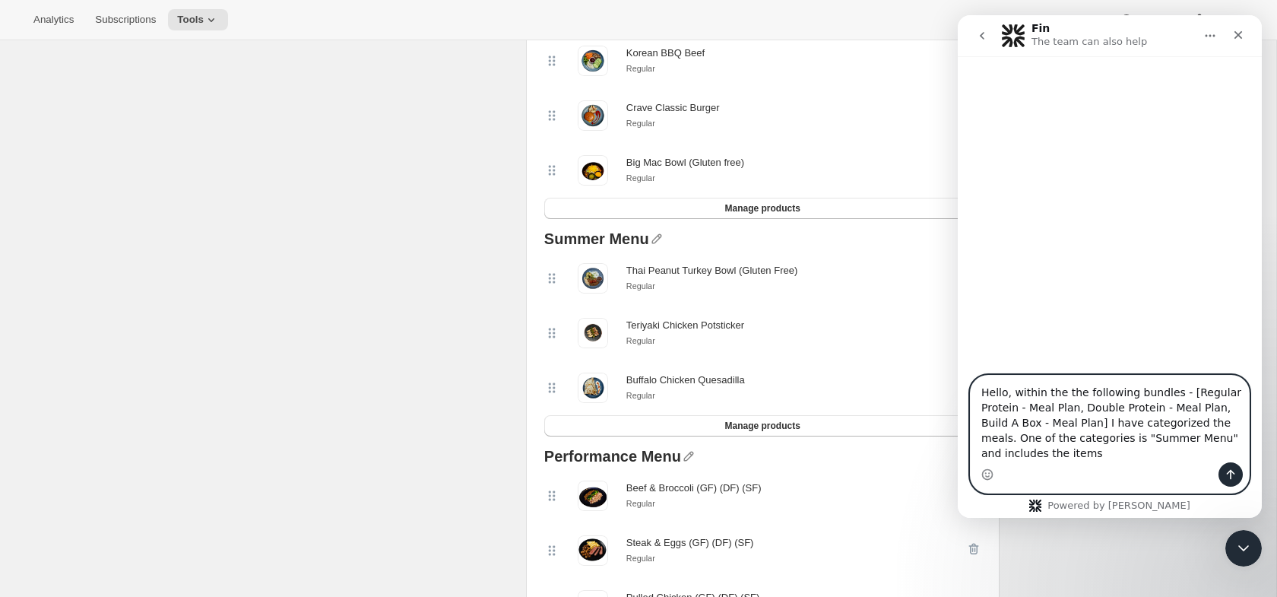
click at [1073, 422] on textarea "Hello, within the the following bundles - [Regular Protein - Meal Plan, Double …" at bounding box center [1110, 419] width 278 height 87
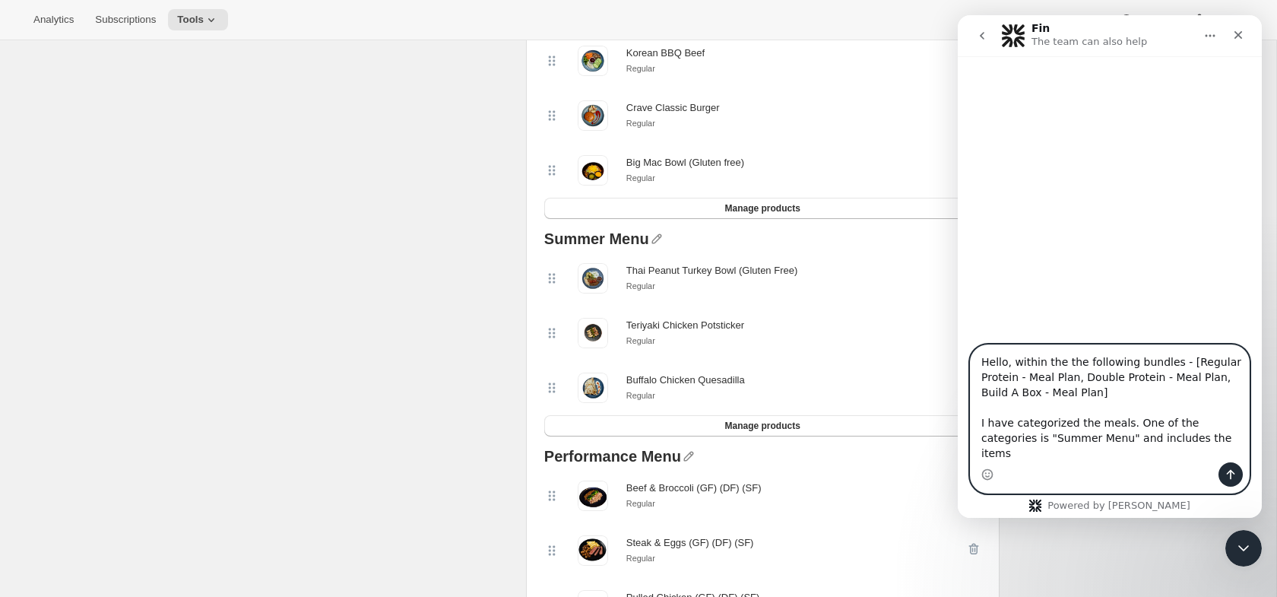
scroll to position [1141, 0]
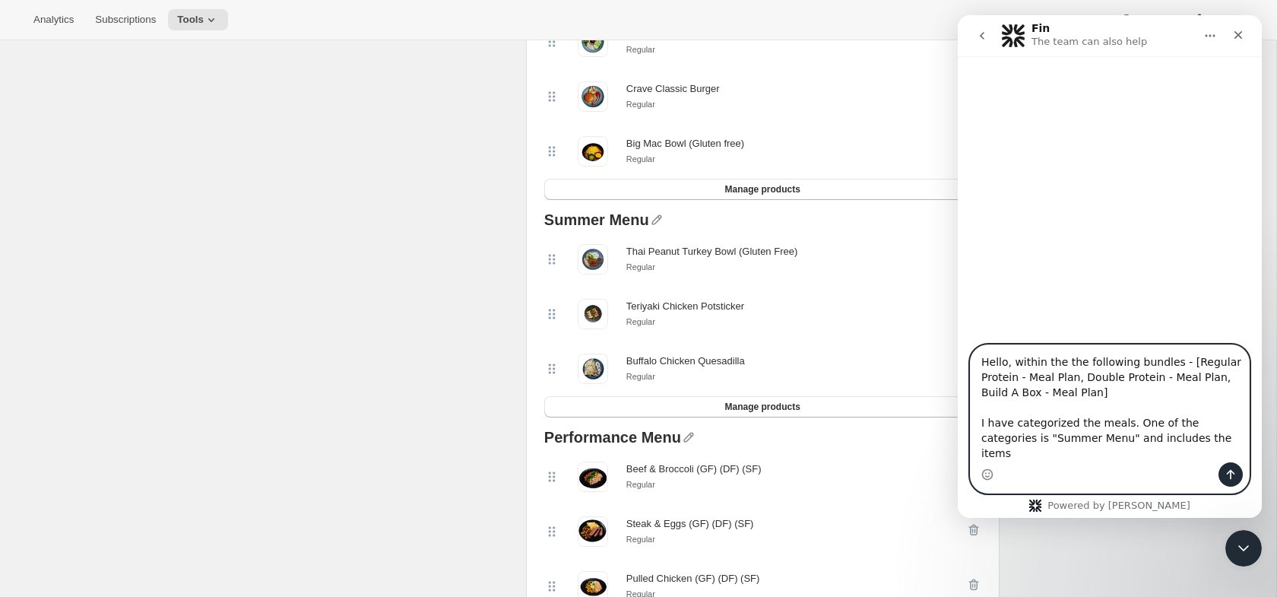
click at [1199, 452] on textarea "Hello, within the the following bundles - [Regular Protein - Meal Plan, Double …" at bounding box center [1110, 403] width 278 height 117
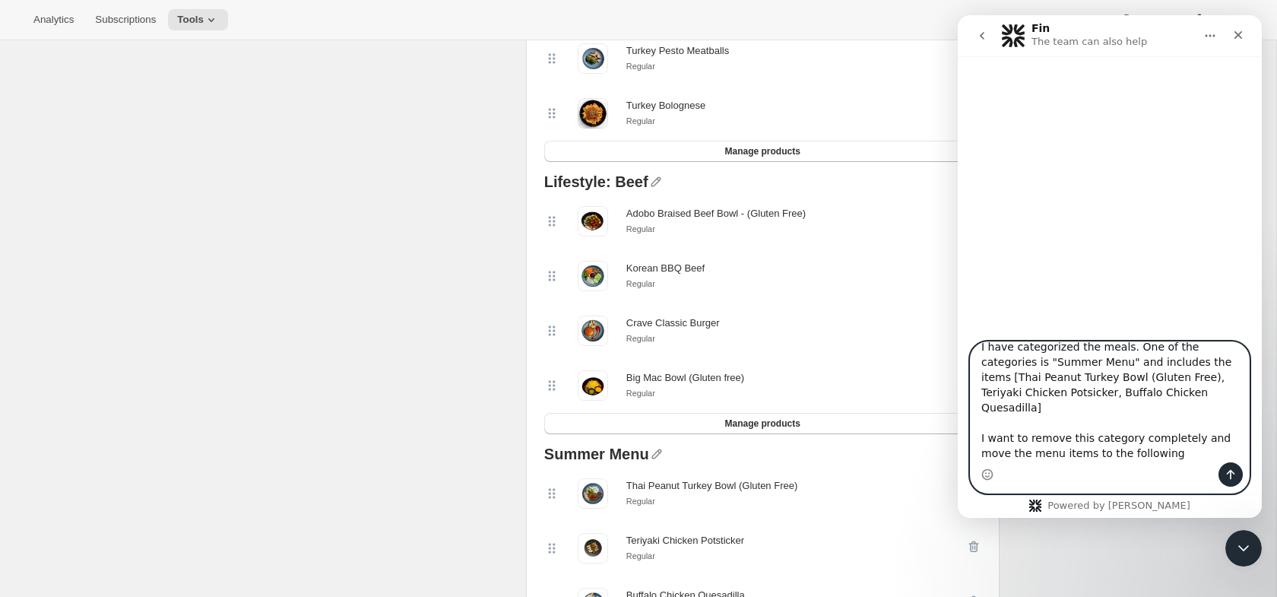
scroll to position [902, 0]
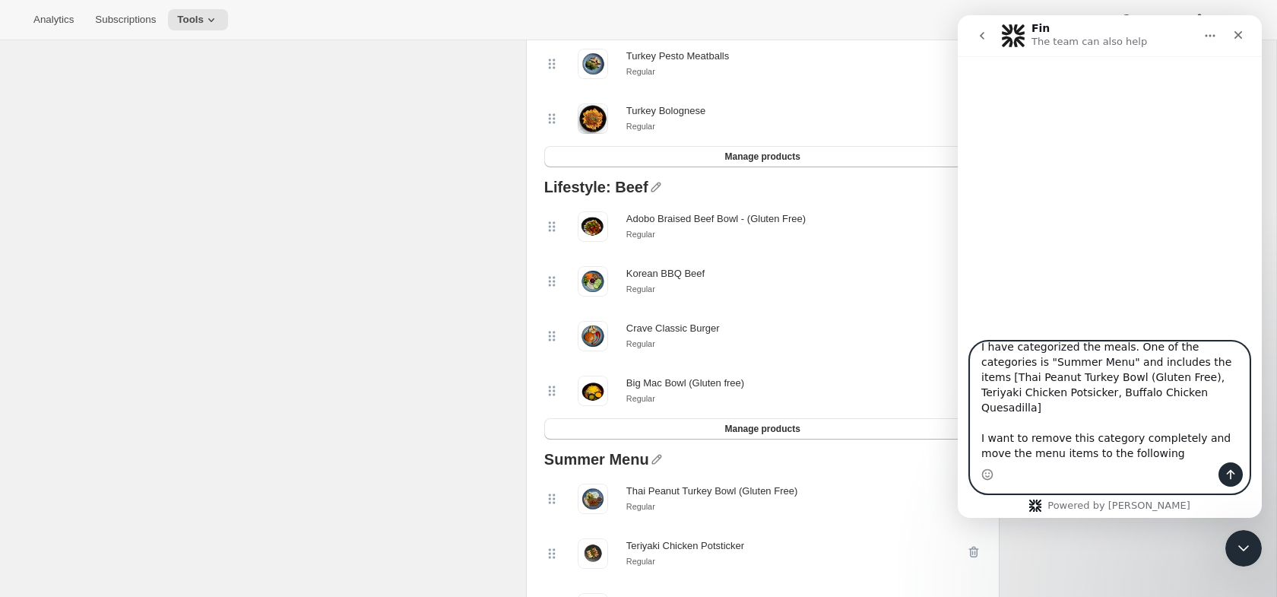
click at [1199, 449] on textarea "Hello, within the the following bundles - [Regular Protein - Meal Plan, Double …" at bounding box center [1110, 402] width 278 height 120
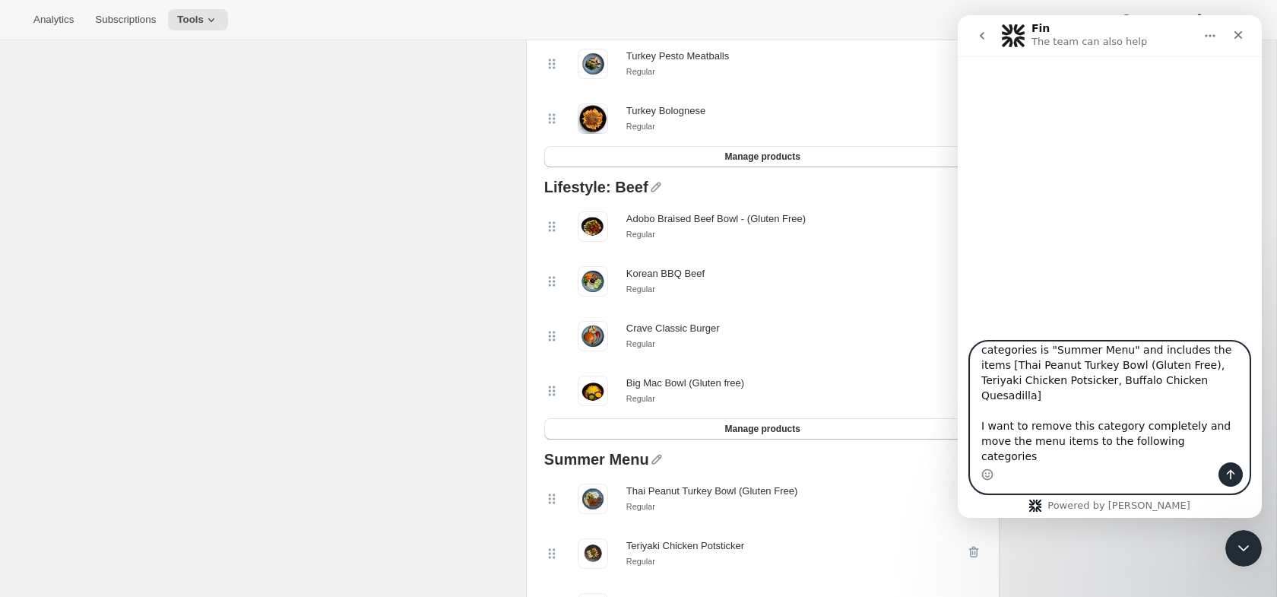
click at [1137, 459] on textarea "Hello, within the the following bundles - [Regular Protein - Meal Plan, Double …" at bounding box center [1110, 402] width 278 height 120
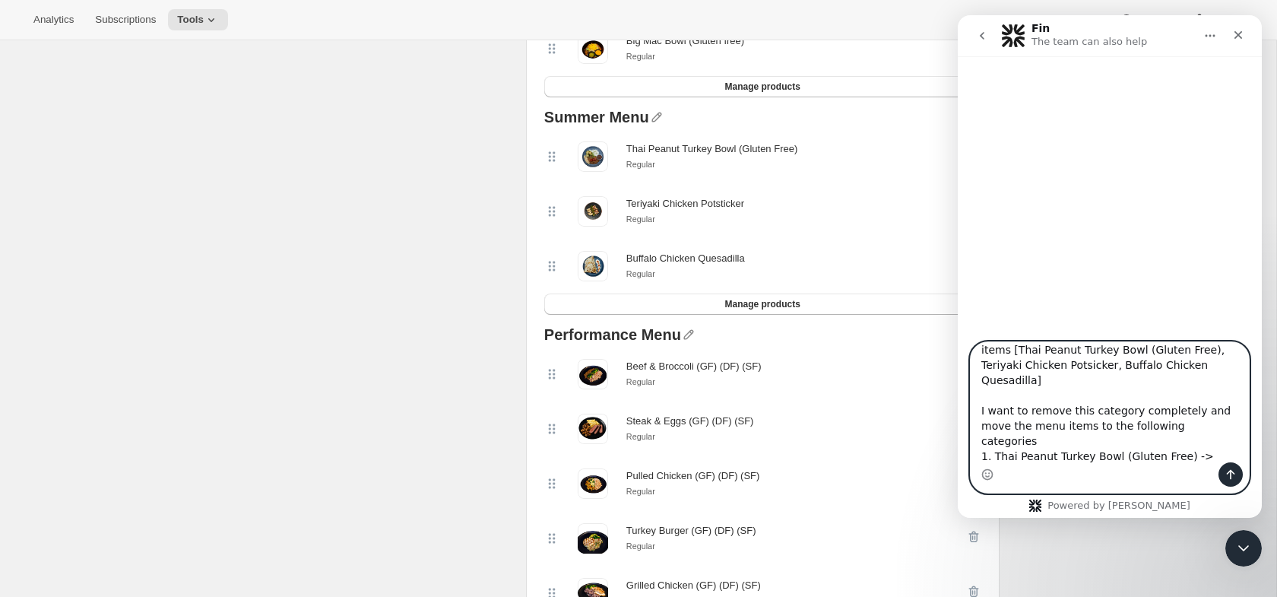
scroll to position [1245, 0]
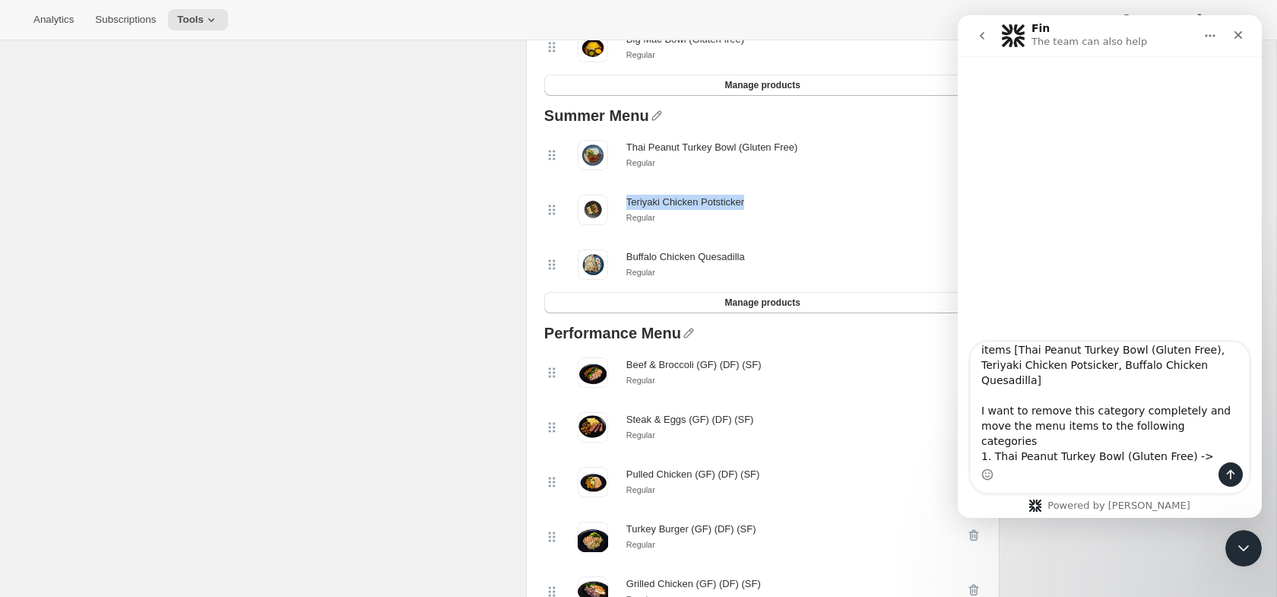
drag, startPoint x: 620, startPoint y: 202, endPoint x: 766, endPoint y: 203, distance: 146.0
click at [766, 203] on div "Teriyaki Chicken Potsticker Regular" at bounding box center [755, 210] width 422 height 30
copy div "Teriyaki Chicken Potsticker"
click at [1046, 466] on div "Intercom messenger" at bounding box center [1110, 474] width 278 height 24
click at [1047, 464] on div "Intercom messenger" at bounding box center [1110, 474] width 278 height 24
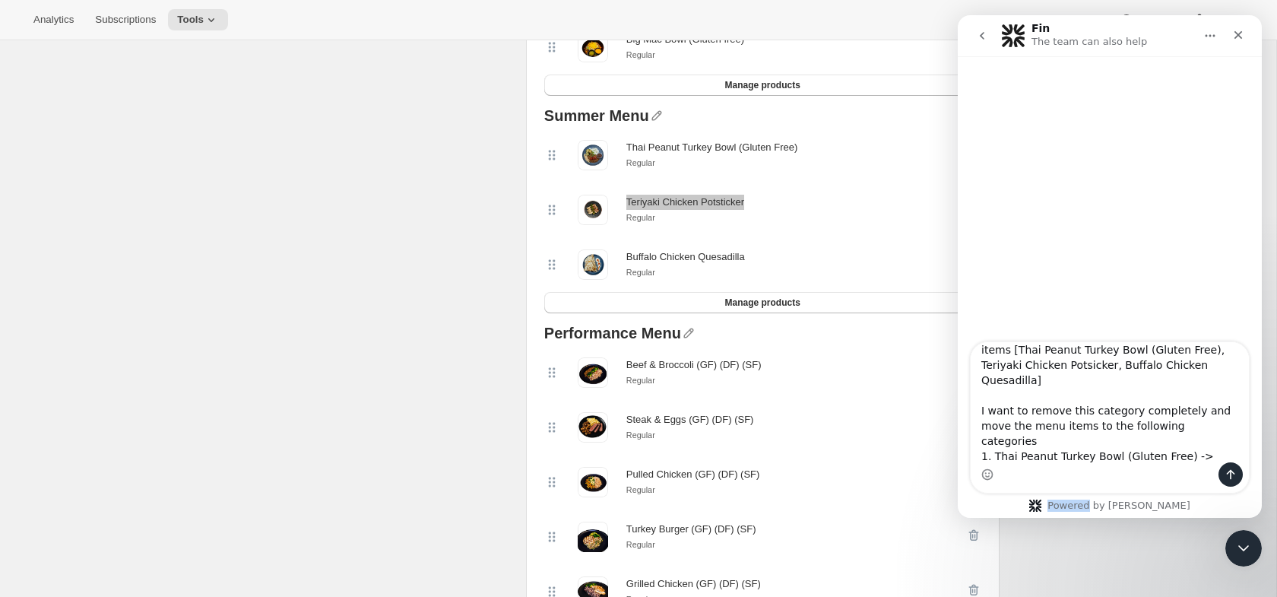
click at [1047, 463] on div "Intercom messenger" at bounding box center [1110, 474] width 278 height 24
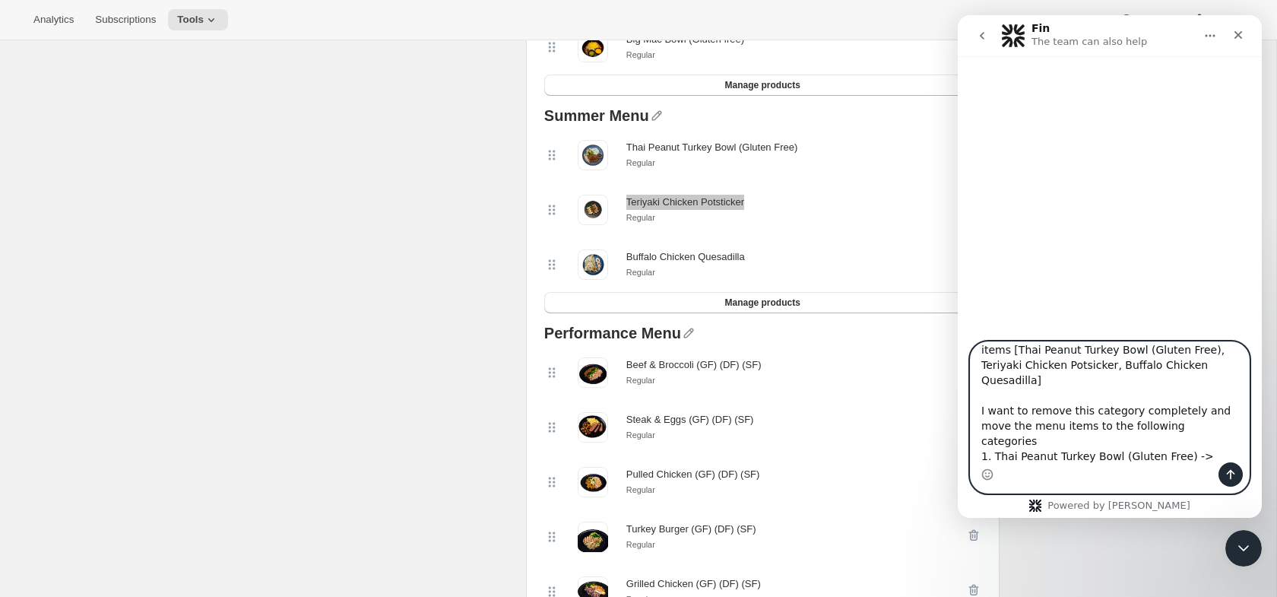
click at [1047, 461] on textarea "Hello, within the the following bundles - [Regular Protein - Meal Plan, Double …" at bounding box center [1110, 402] width 278 height 120
paste textarea "Teriyaki Chicken Potsticker"
drag, startPoint x: 1232, startPoint y: 454, endPoint x: 995, endPoint y: 456, distance: 236.5
click at [995, 456] on textarea "Hello, within the the following bundles - [Regular Protein - Meal Plan, Double …" at bounding box center [1110, 402] width 278 height 120
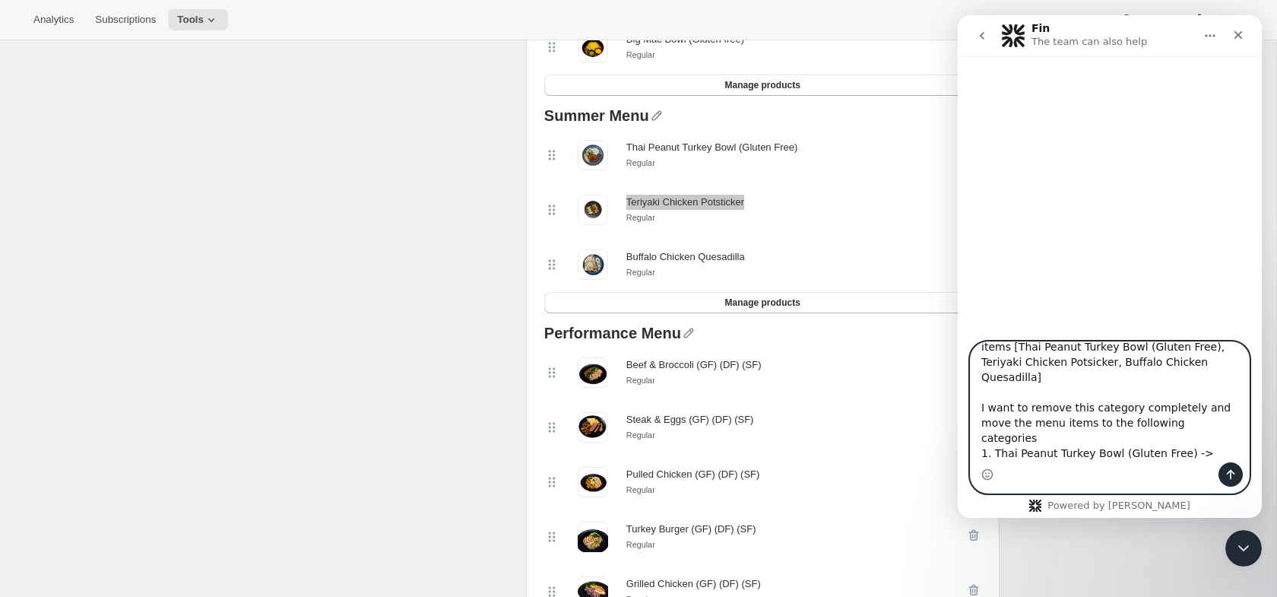
scroll to position [116, 0]
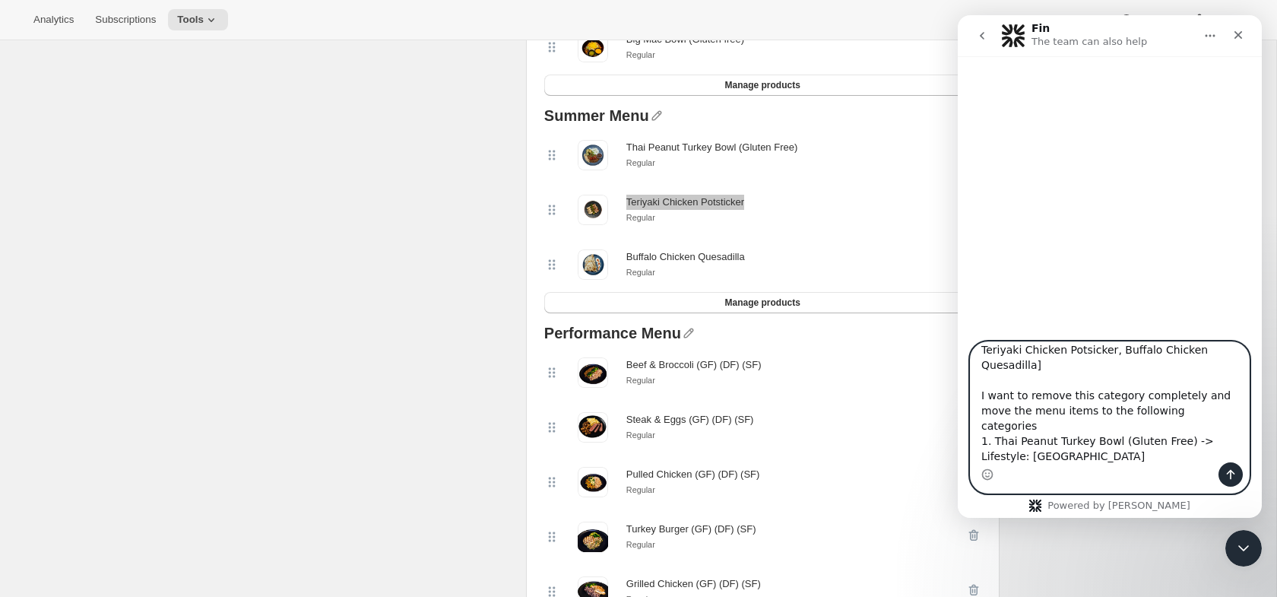
paste textarea "Teriyaki Chicken Potsticker -> Lifestyle: Chicken"
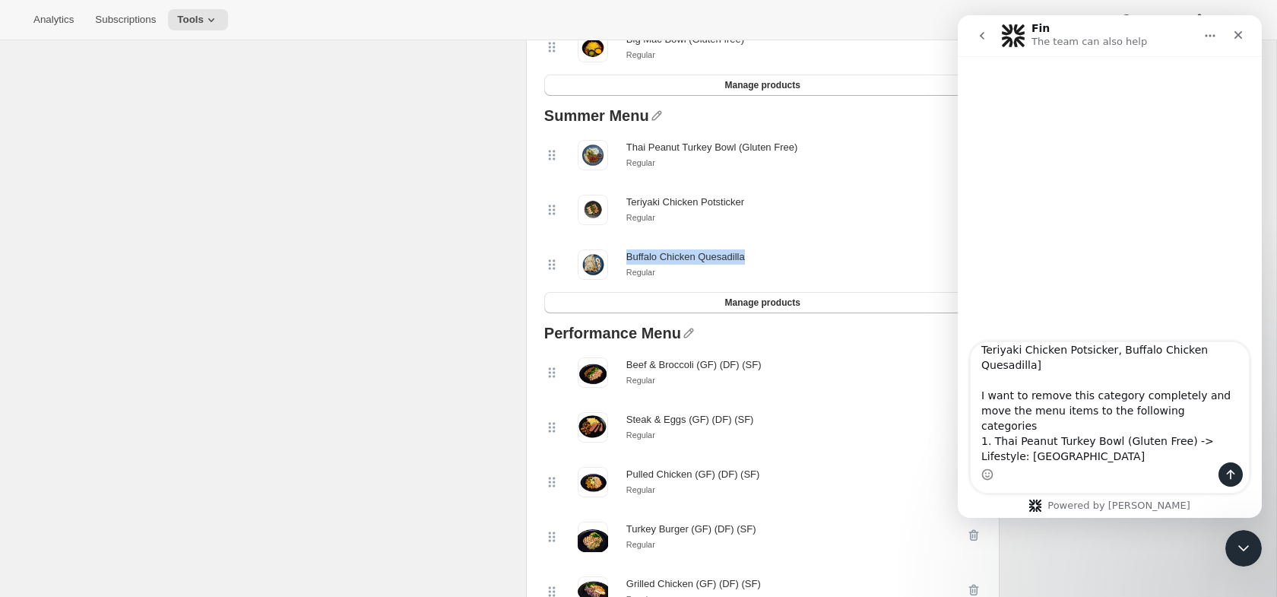
drag, startPoint x: 625, startPoint y: 258, endPoint x: 760, endPoint y: 263, distance: 135.4
click at [760, 263] on div "Buffalo Chicken Quesadilla Regular" at bounding box center [755, 264] width 422 height 30
copy div "Buffalo Chicken Quesadilla"
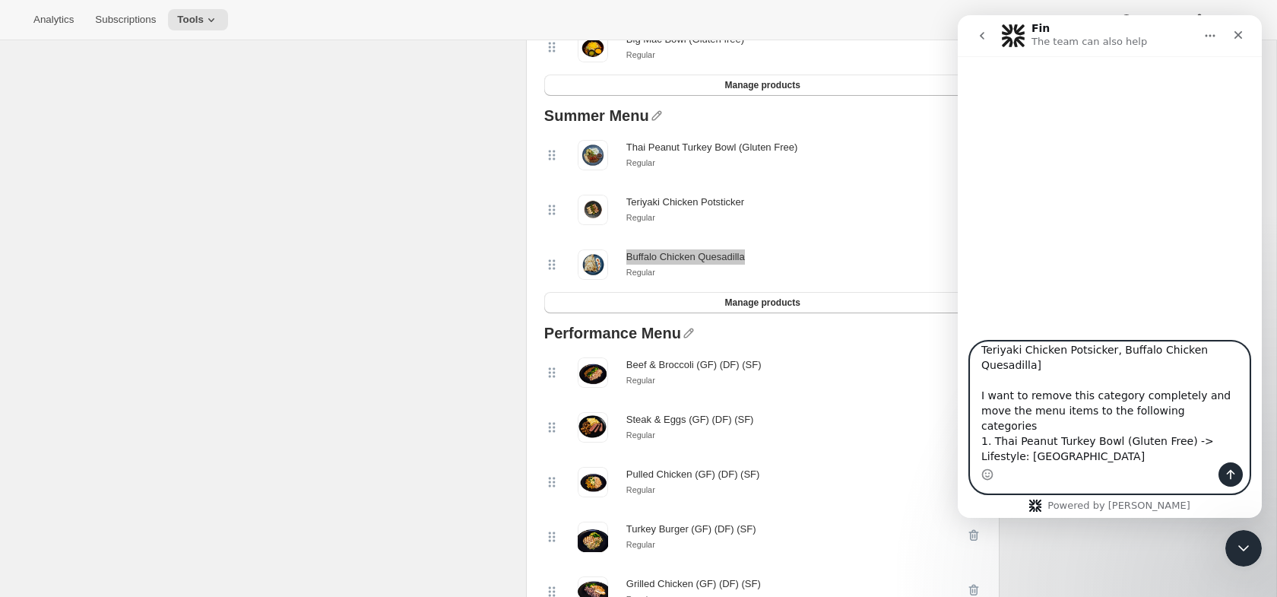
scroll to position [119, 0]
drag, startPoint x: 995, startPoint y: 452, endPoint x: 1125, endPoint y: 458, distance: 130.2
click at [1125, 458] on textarea "Hello, within the the following bundles - [Regular Protein - Meal Plan, Double …" at bounding box center [1110, 402] width 278 height 120
paste textarea "Buffalo Chicken Quesadilla"
click at [1230, 454] on textarea "Hello, within the the following bundles - [Regular Protein - Meal Plan, Double …" at bounding box center [1110, 402] width 278 height 120
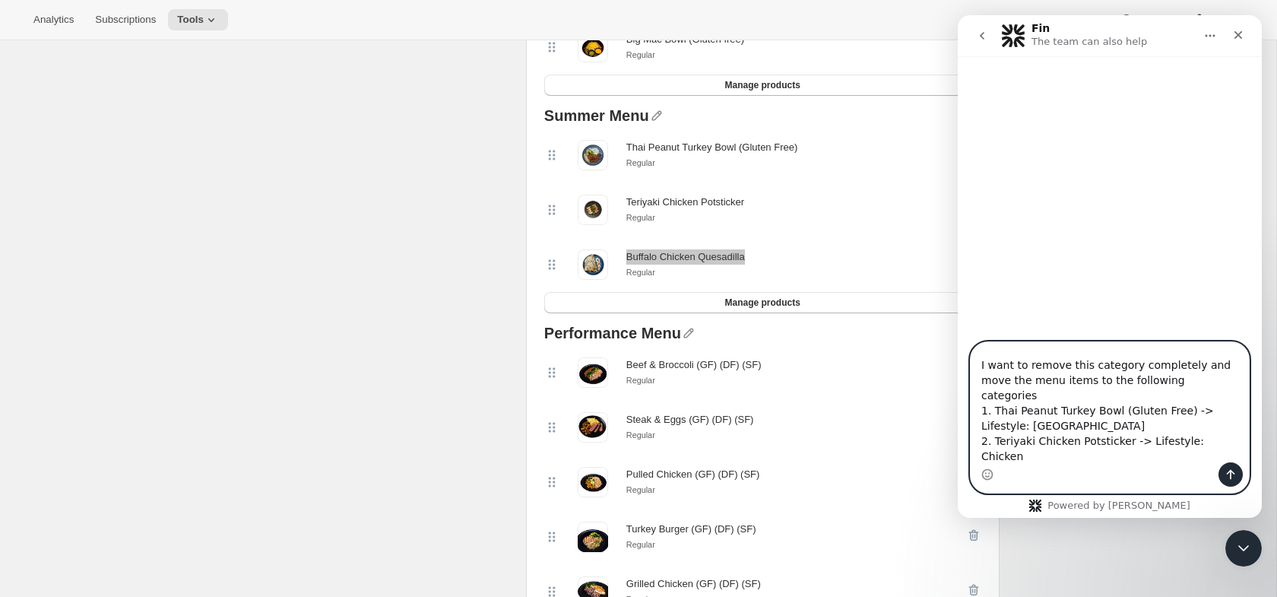
scroll to position [161, 0]
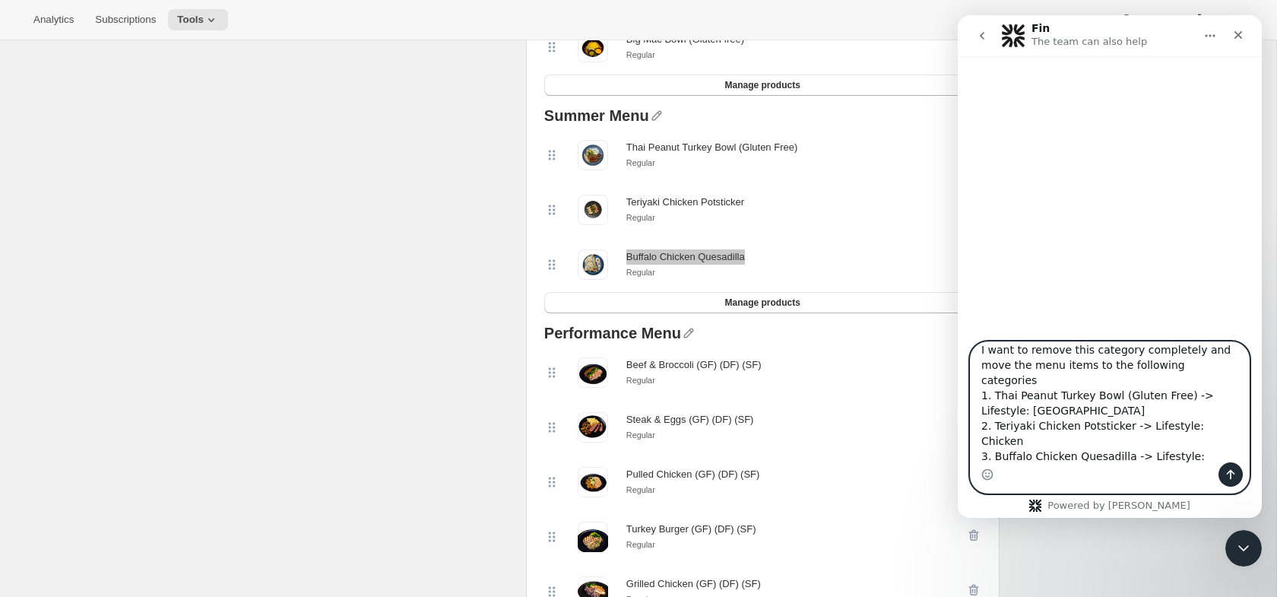
click at [1063, 455] on textarea "Hello, within the the following bundles - [Regular Protein - Meal Plan, Double …" at bounding box center [1110, 402] width 278 height 120
click at [1210, 457] on textarea "Hello, within the the following bundles - [Regular Protein - Meal Plan, Double …" at bounding box center [1110, 402] width 278 height 120
drag, startPoint x: 1212, startPoint y: 459, endPoint x: 979, endPoint y: 450, distance: 232.8
click at [979, 450] on textarea "Hello, within the the following bundles - [Regular Protein - Meal Plan, Double …" at bounding box center [1110, 402] width 278 height 120
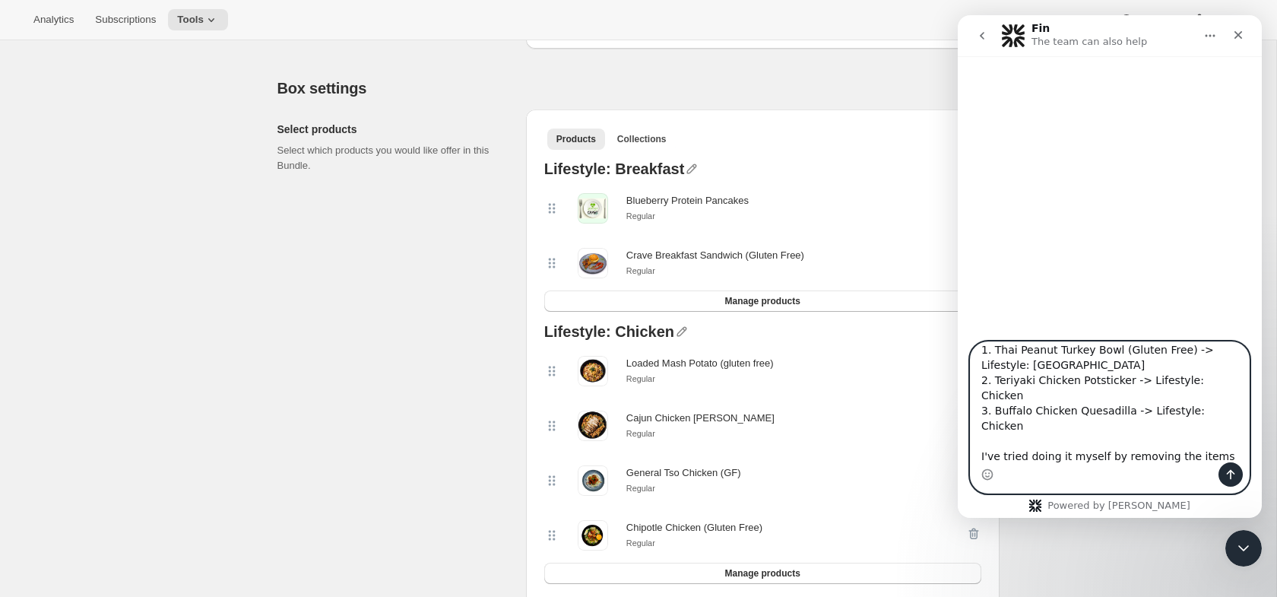
scroll to position [222, 0]
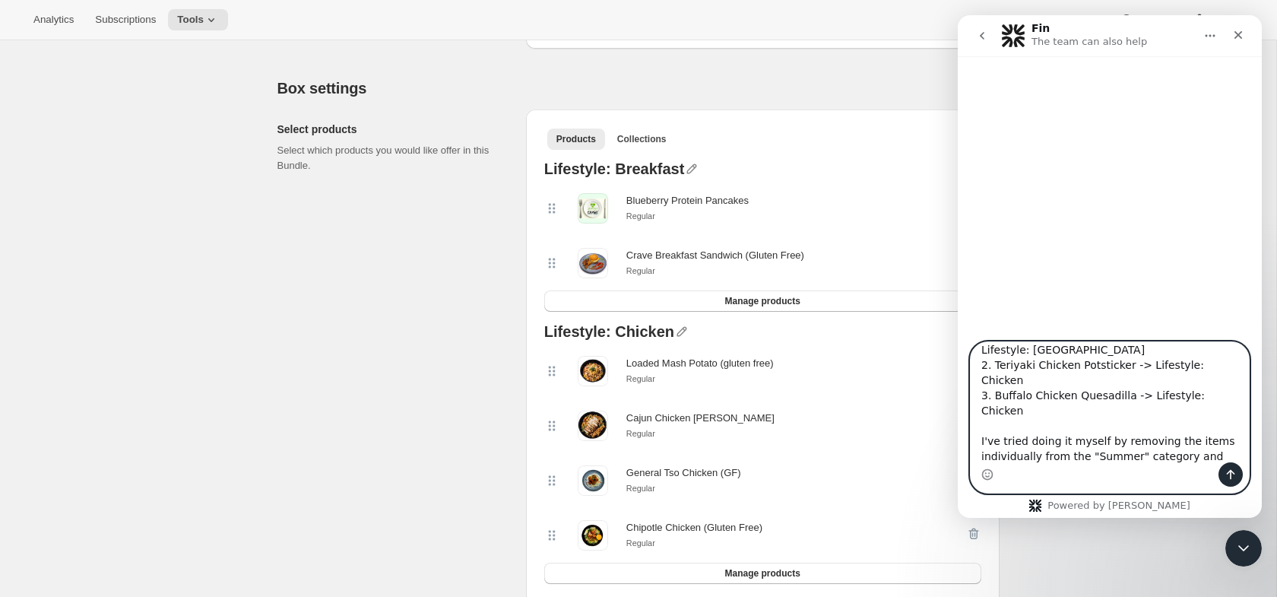
type textarea "Hello, within the the following bundles - [Regular Protein - Meal Plan, Double …"
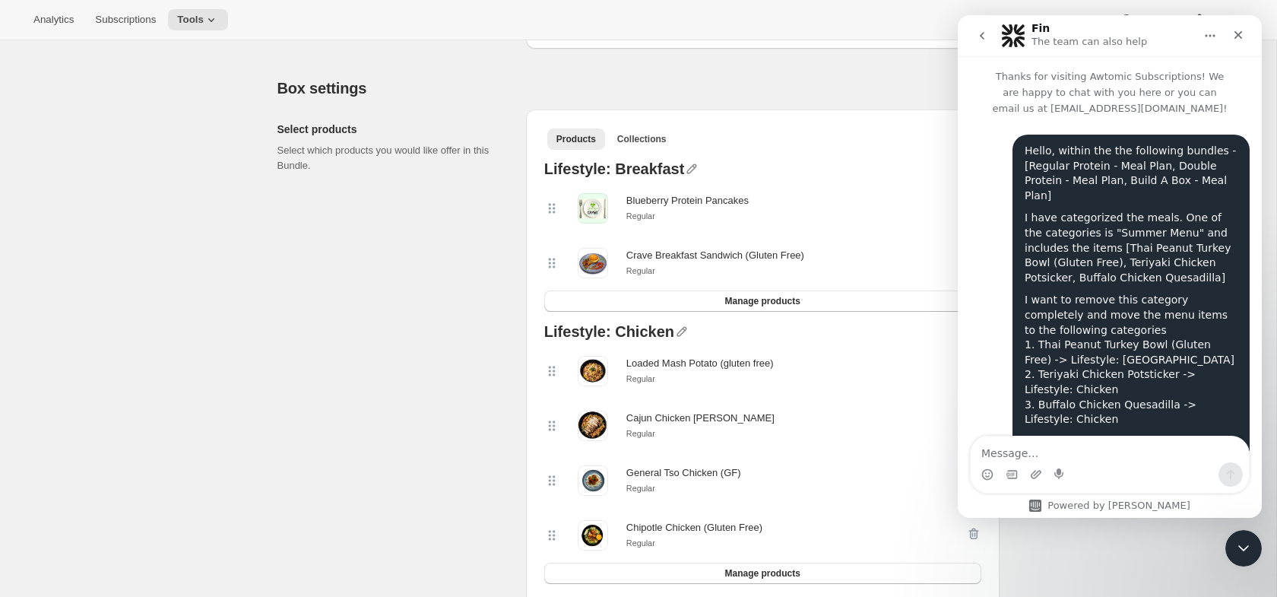
scroll to position [158, 0]
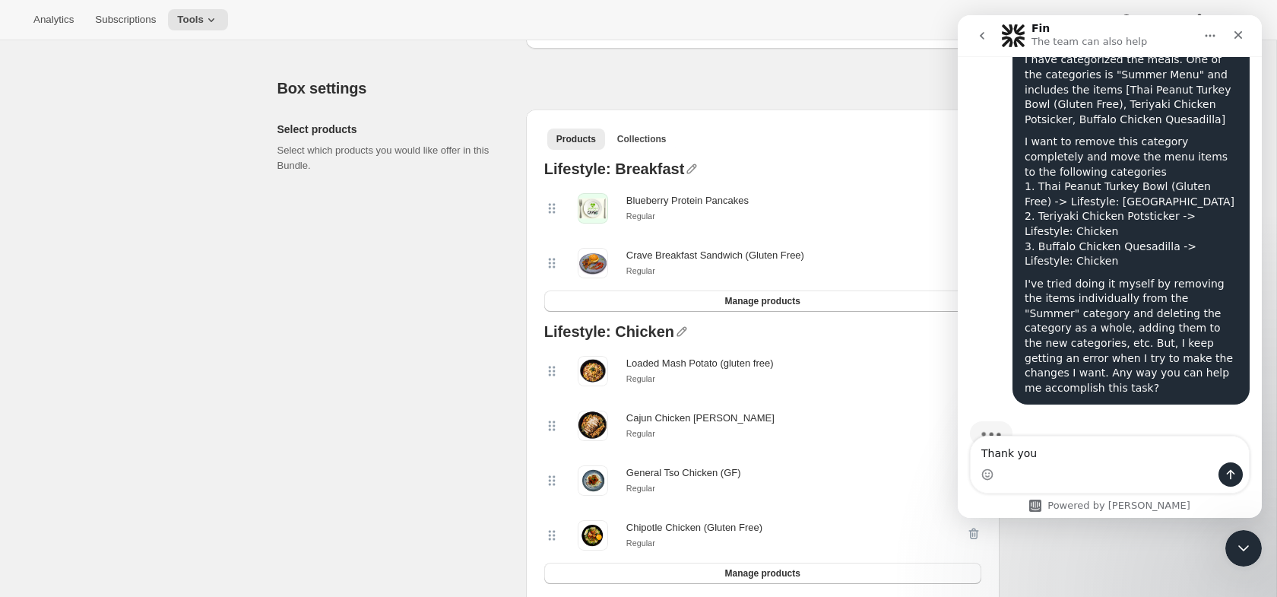
type textarea "Thank you!"
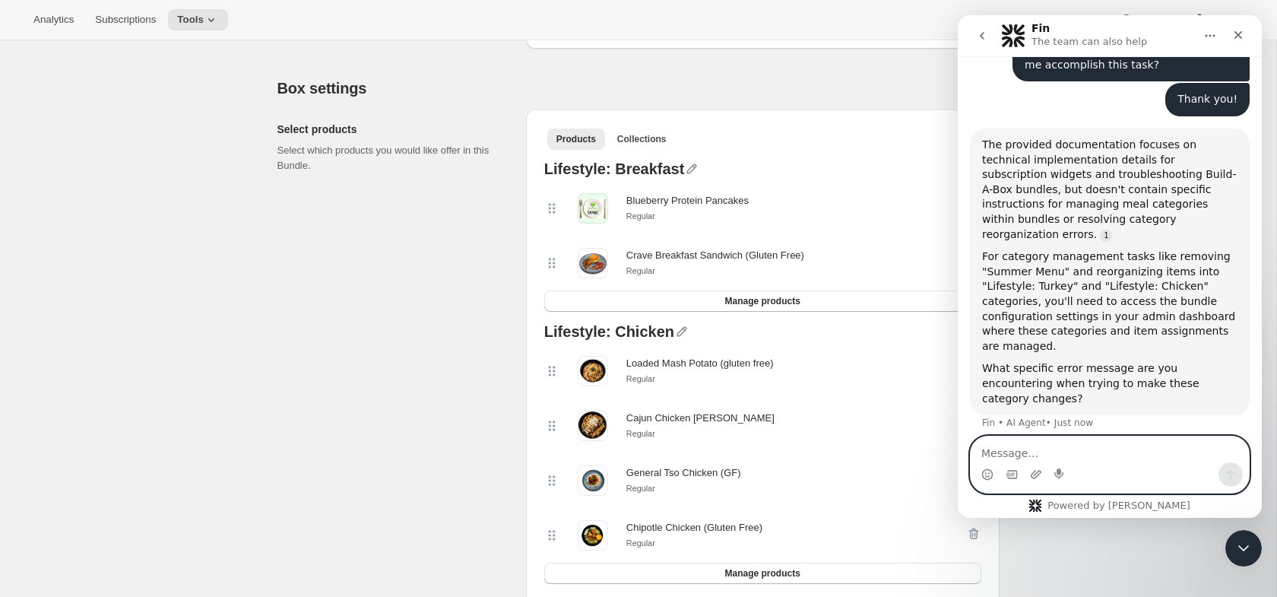
scroll to position [482, 0]
type textarea "Live support"
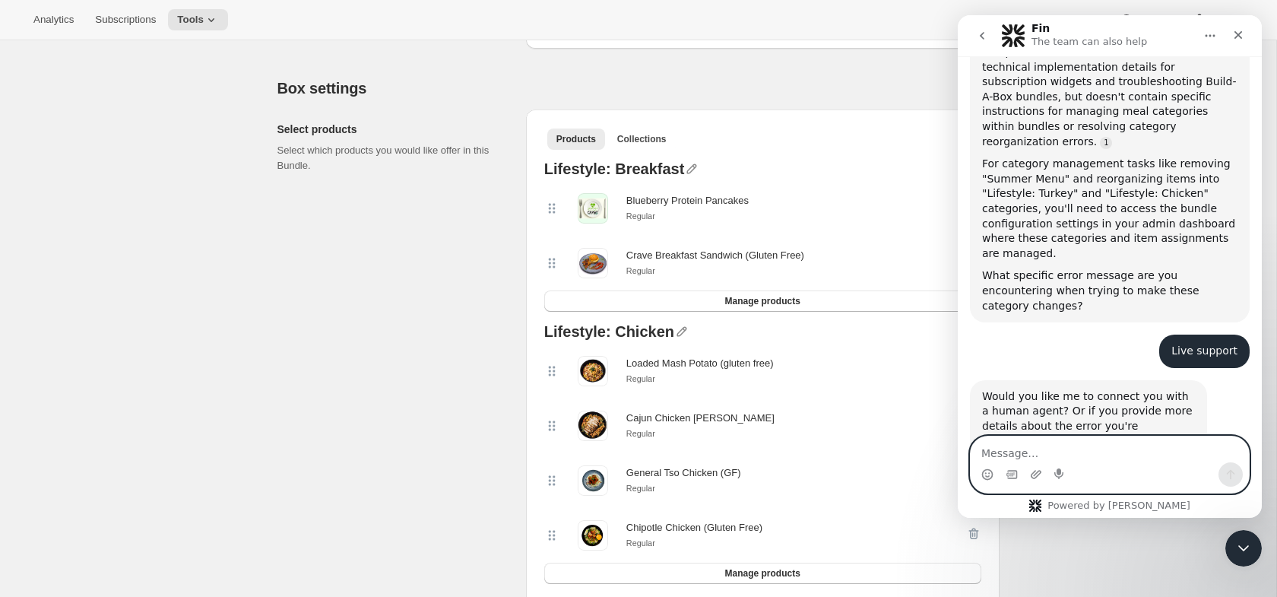
scroll to position [596, 0]
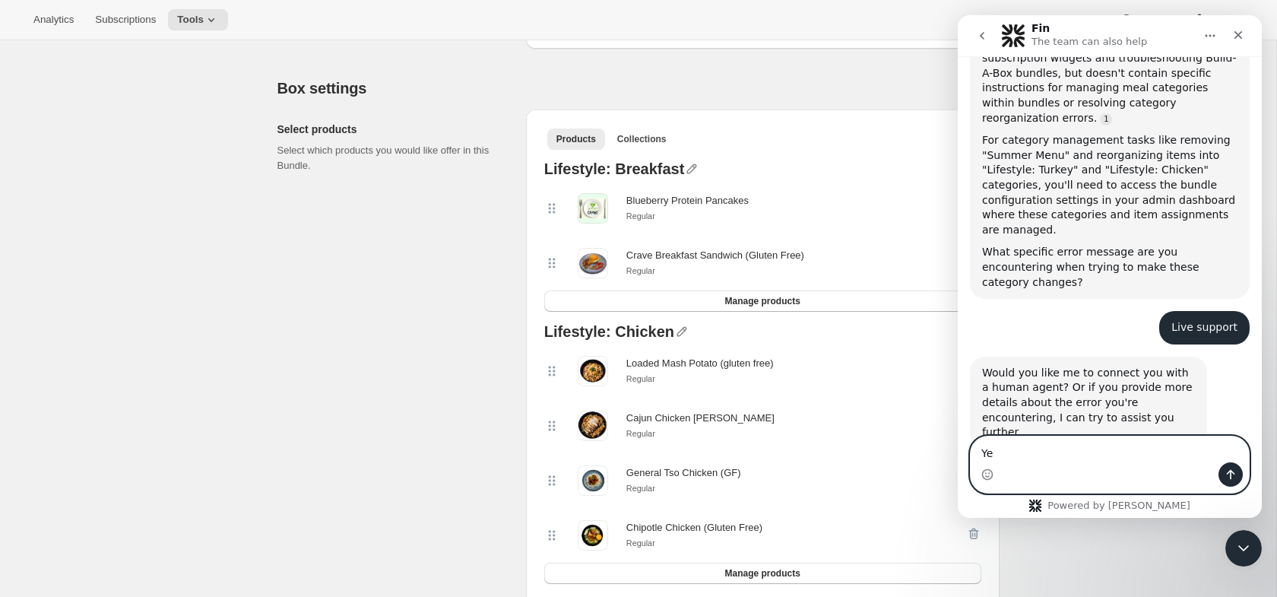
type textarea "Yes"
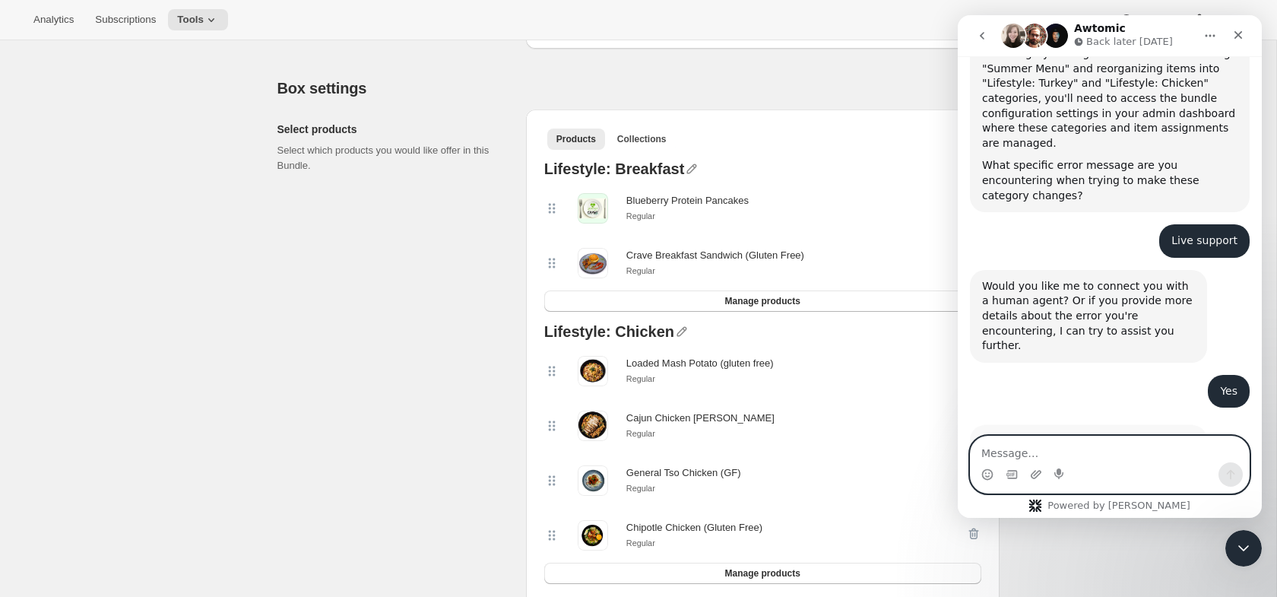
scroll to position [691, 0]
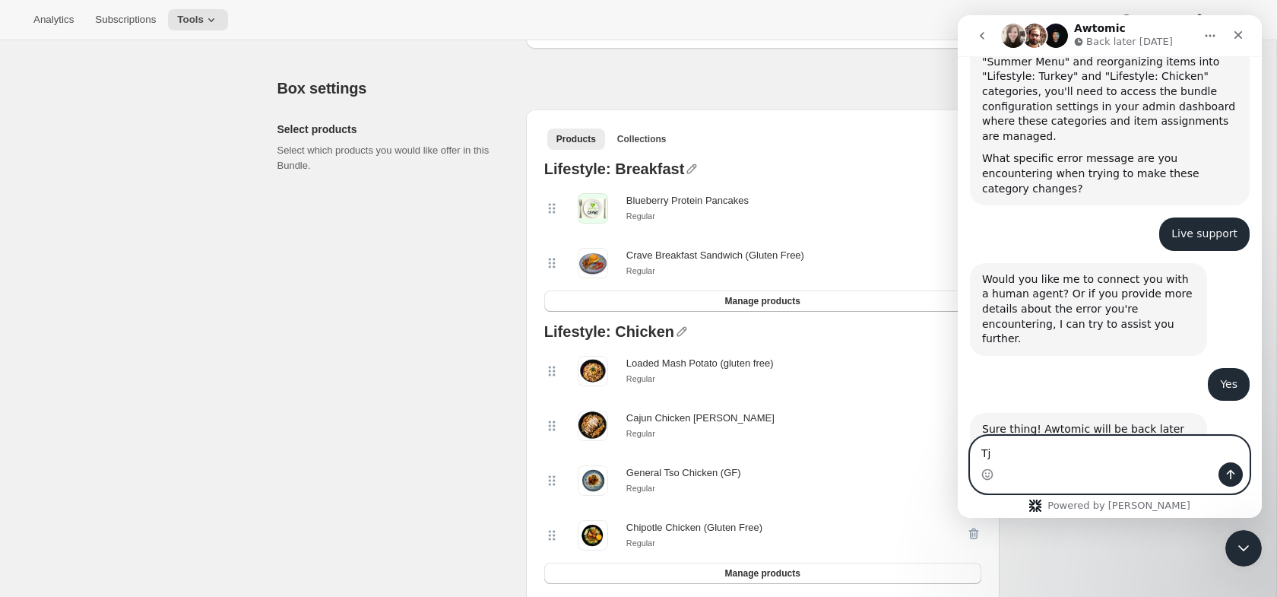
type textarea "T"
